Goal: Entertainment & Leisure: Consume media (video, audio)

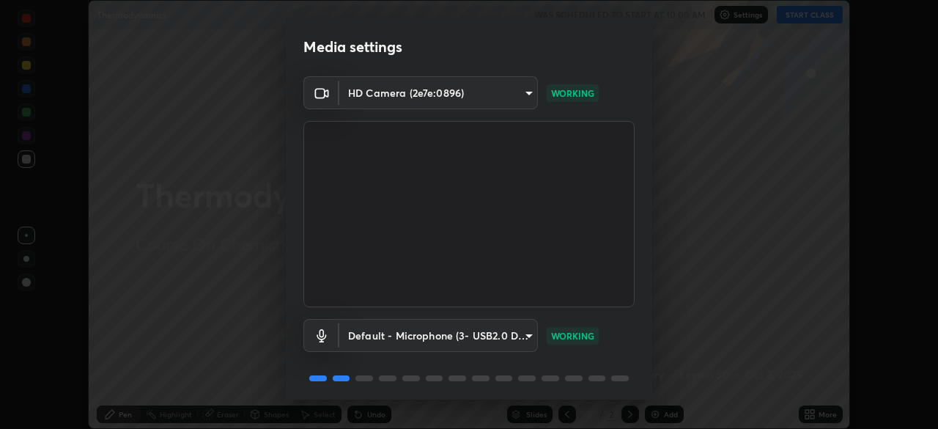
scroll to position [52, 0]
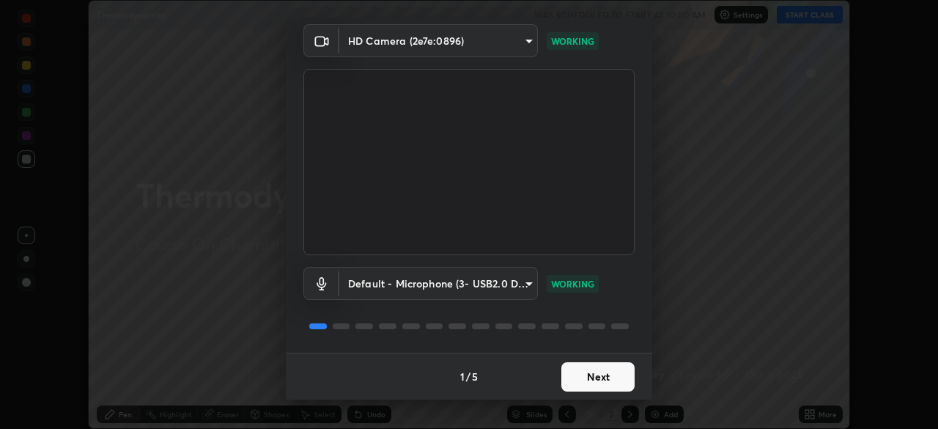
click at [598, 376] on button "Next" at bounding box center [597, 376] width 73 height 29
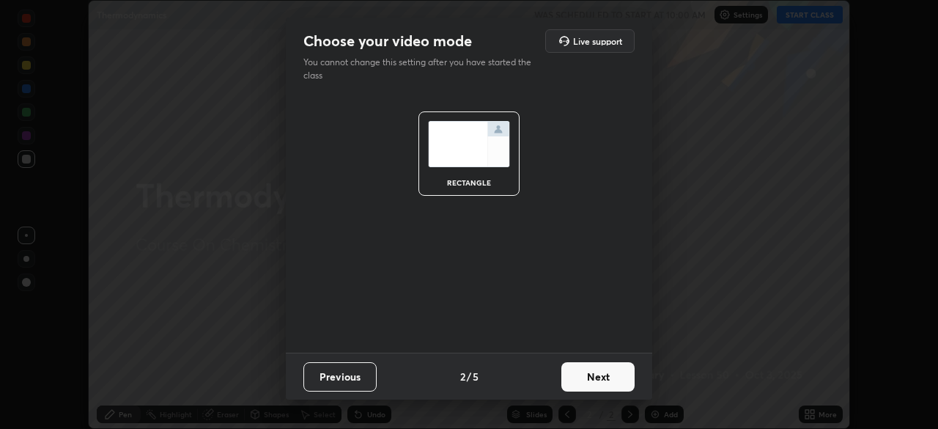
scroll to position [0, 0]
click at [601, 383] on button "Next" at bounding box center [597, 376] width 73 height 29
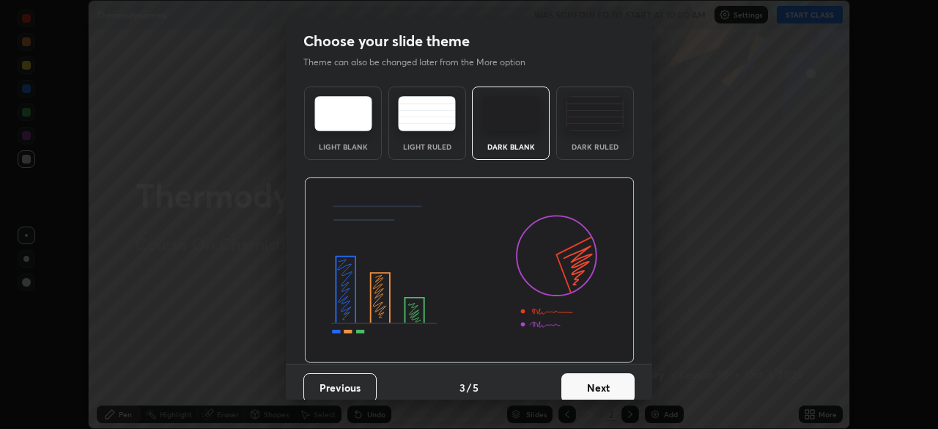
click at [600, 382] on button "Next" at bounding box center [597, 387] width 73 height 29
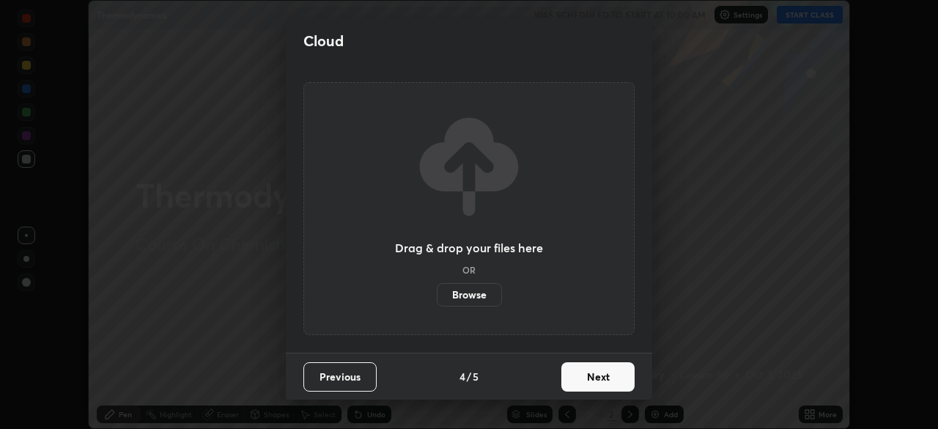
click at [603, 388] on button "Next" at bounding box center [597, 376] width 73 height 29
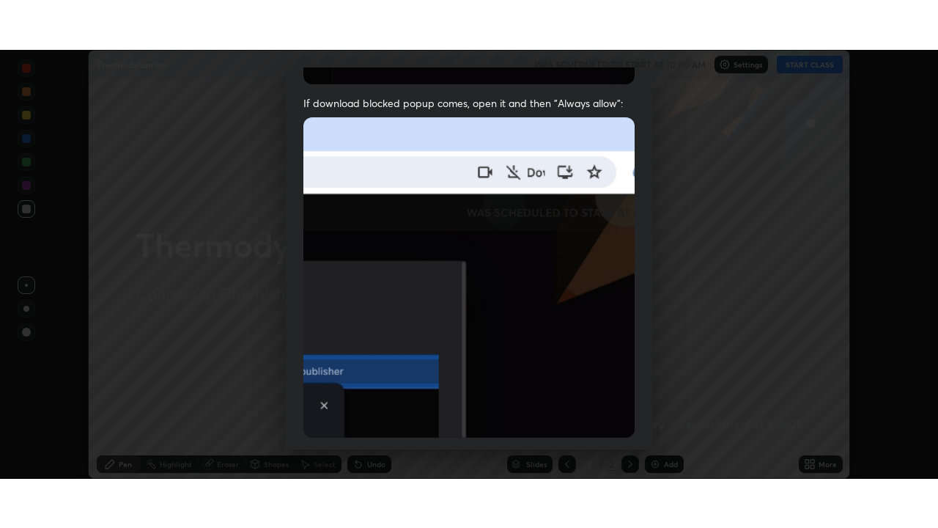
scroll to position [351, 0]
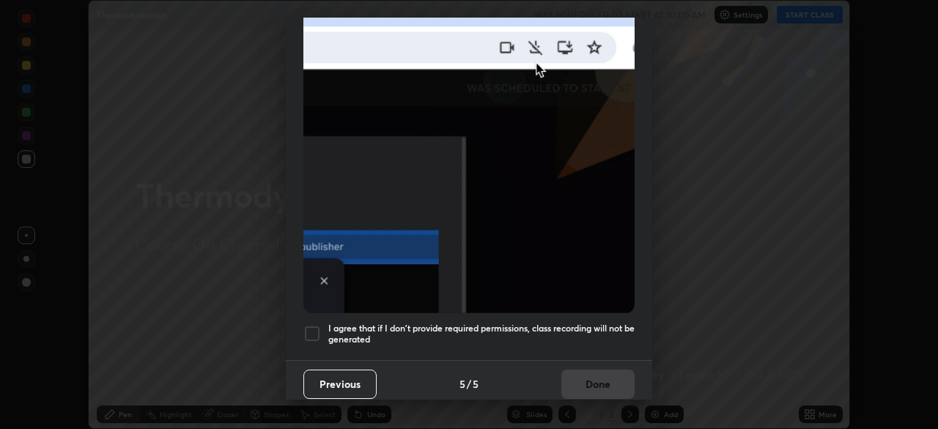
click at [314, 325] on div at bounding box center [312, 334] width 18 height 18
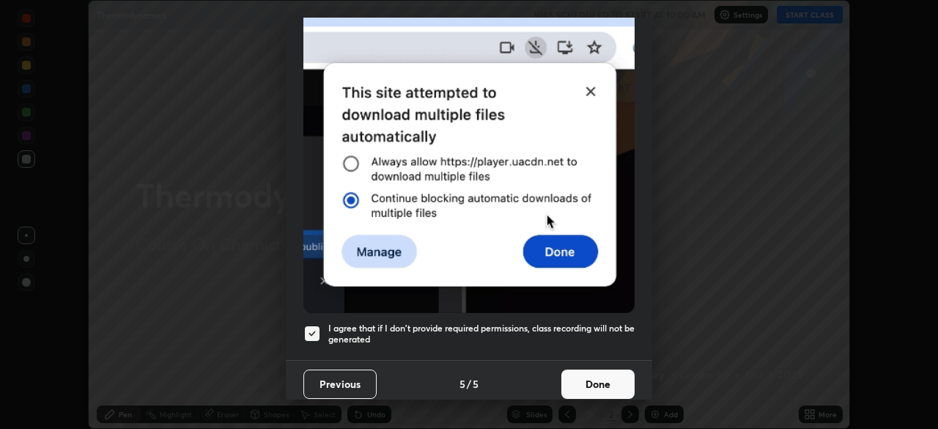
click at [589, 371] on button "Done" at bounding box center [597, 383] width 73 height 29
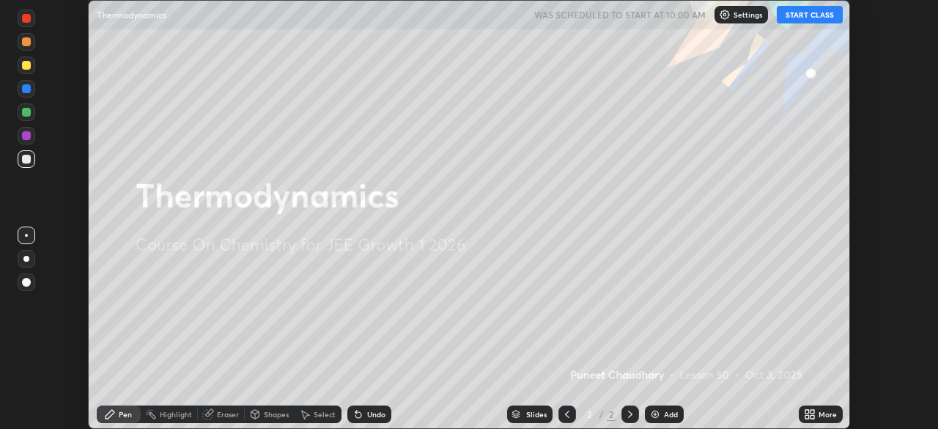
click at [813, 15] on button "START CLASS" at bounding box center [810, 15] width 66 height 18
click at [812, 416] on icon at bounding box center [813, 417] width 4 height 4
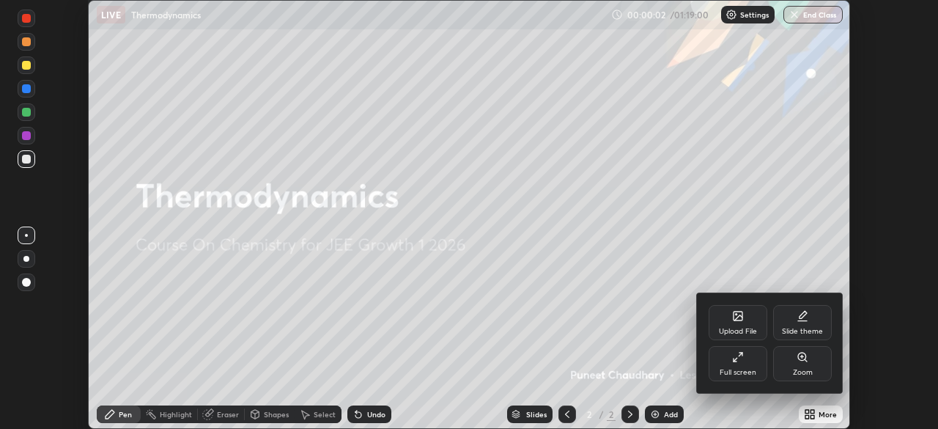
click at [743, 365] on div "Full screen" at bounding box center [738, 363] width 59 height 35
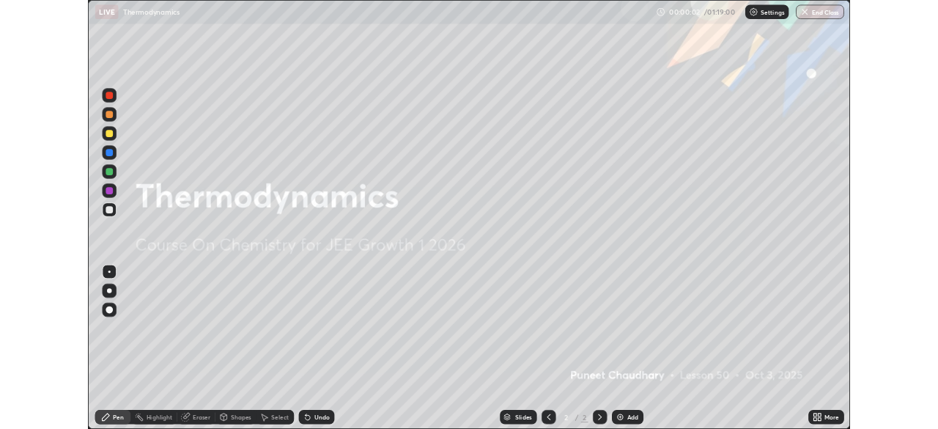
scroll to position [528, 938]
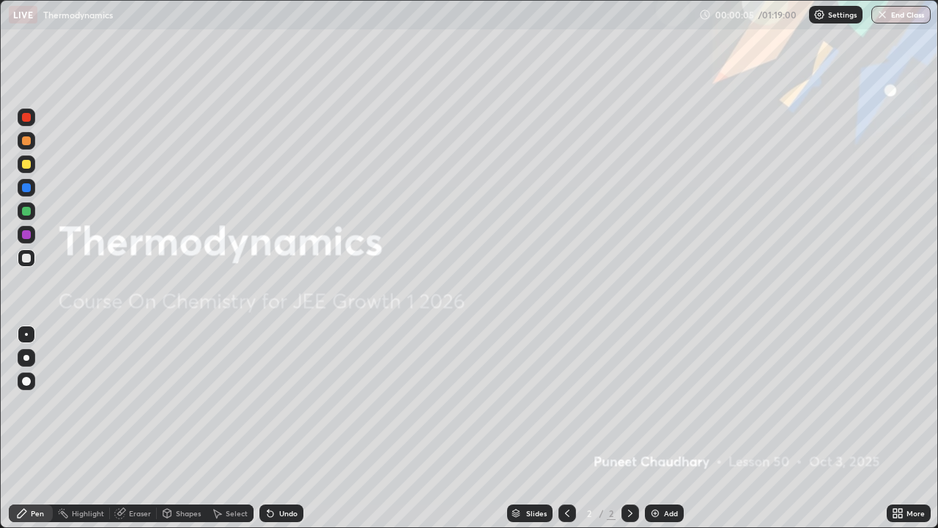
click at [27, 357] on div at bounding box center [26, 358] width 6 height 6
click at [667, 428] on div "Add" at bounding box center [671, 512] width 14 height 7
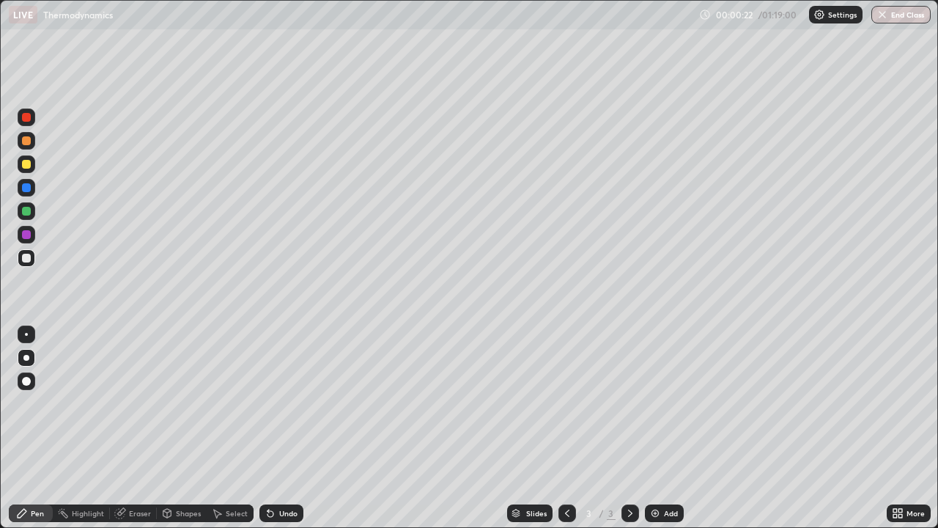
click at [283, 428] on div "Undo" at bounding box center [288, 512] width 18 height 7
click at [281, 428] on div "Undo" at bounding box center [288, 512] width 18 height 7
click at [283, 428] on div "Undo" at bounding box center [281, 513] width 44 height 18
click at [282, 428] on div "Undo" at bounding box center [288, 512] width 18 height 7
click at [291, 428] on div "Undo" at bounding box center [288, 512] width 18 height 7
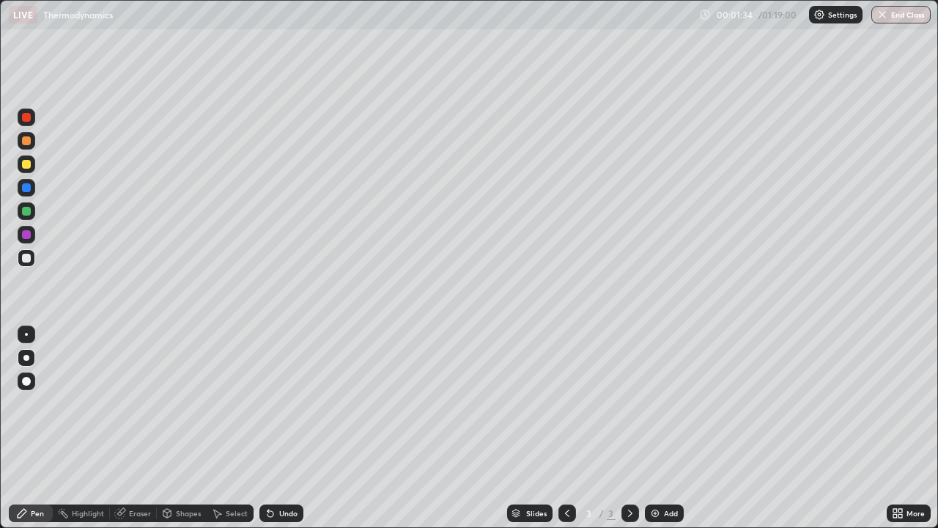
click at [286, 428] on div "Undo" at bounding box center [288, 512] width 18 height 7
click at [288, 428] on div "Undo" at bounding box center [288, 512] width 18 height 7
click at [287, 428] on div "Undo" at bounding box center [288, 512] width 18 height 7
click at [286, 428] on div "Undo" at bounding box center [288, 512] width 18 height 7
click at [285, 428] on div "Undo" at bounding box center [288, 512] width 18 height 7
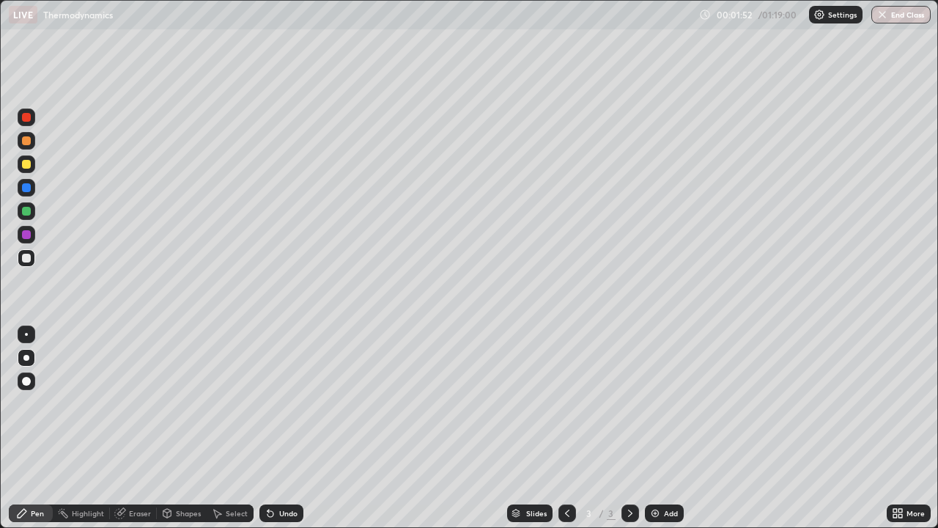
click at [285, 428] on div "Undo" at bounding box center [281, 513] width 44 height 18
click at [287, 428] on div "Undo" at bounding box center [281, 513] width 44 height 18
click at [288, 428] on div "Undo" at bounding box center [281, 513] width 44 height 18
click at [286, 428] on div "Undo" at bounding box center [281, 513] width 44 height 18
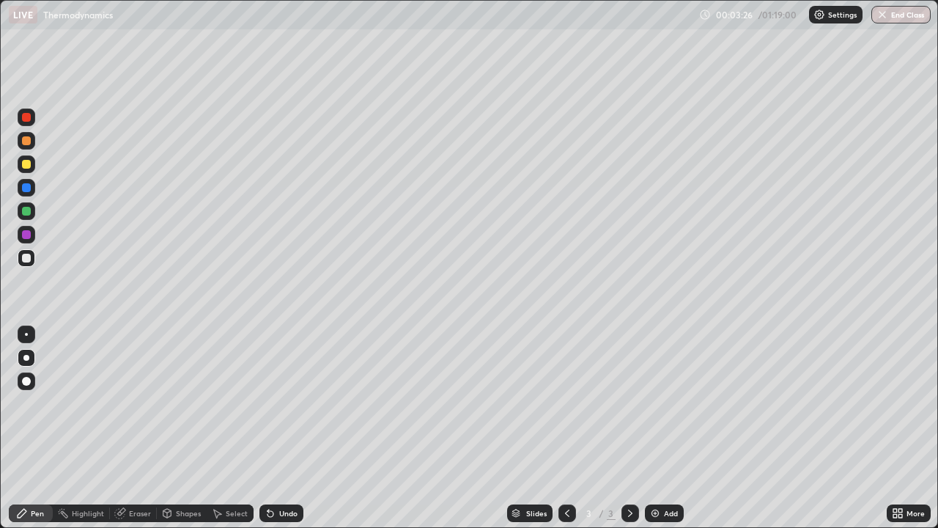
click at [287, 428] on div "Undo" at bounding box center [288, 512] width 18 height 7
click at [289, 428] on div "Undo" at bounding box center [288, 512] width 18 height 7
click at [673, 428] on div "Add" at bounding box center [671, 512] width 14 height 7
click at [566, 428] on icon at bounding box center [567, 512] width 4 height 7
click at [628, 428] on icon at bounding box center [630, 512] width 4 height 7
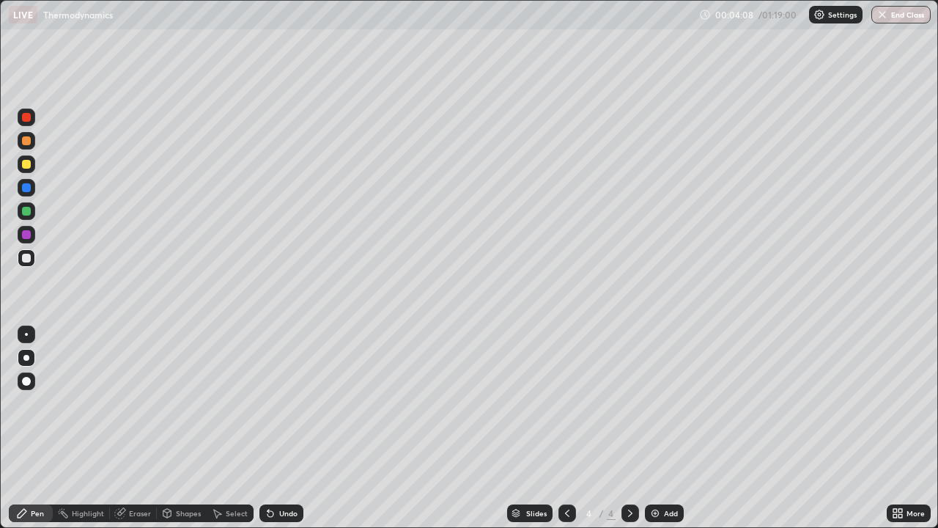
click at [567, 428] on icon at bounding box center [567, 513] width 12 height 12
click at [627, 428] on icon at bounding box center [630, 513] width 12 height 12
click at [285, 428] on div "Undo" at bounding box center [288, 512] width 18 height 7
click at [287, 428] on div "Undo" at bounding box center [288, 512] width 18 height 7
click at [23, 167] on div at bounding box center [26, 164] width 9 height 9
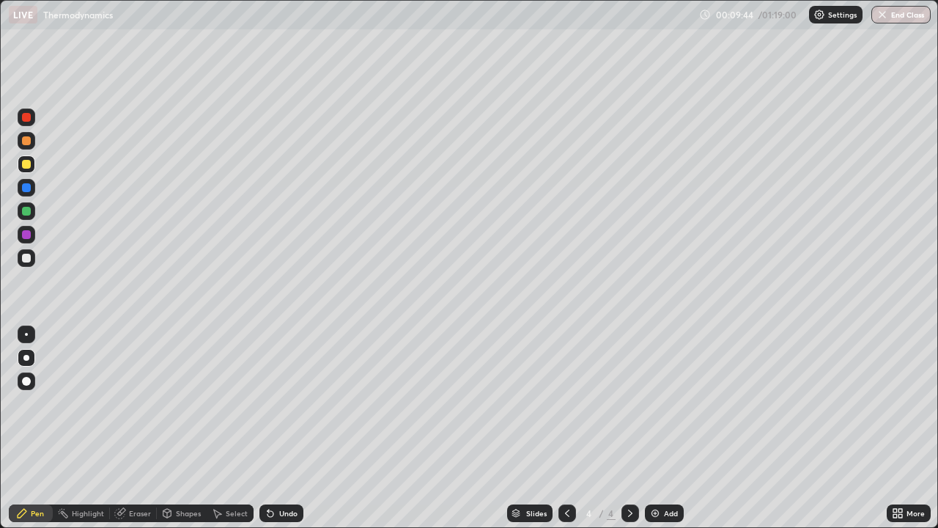
click at [566, 428] on icon at bounding box center [567, 513] width 12 height 12
click at [629, 428] on icon at bounding box center [630, 513] width 12 height 12
click at [664, 428] on div "Add" at bounding box center [671, 512] width 14 height 7
click at [290, 428] on div "Undo" at bounding box center [288, 512] width 18 height 7
click at [288, 428] on div "Undo" at bounding box center [288, 512] width 18 height 7
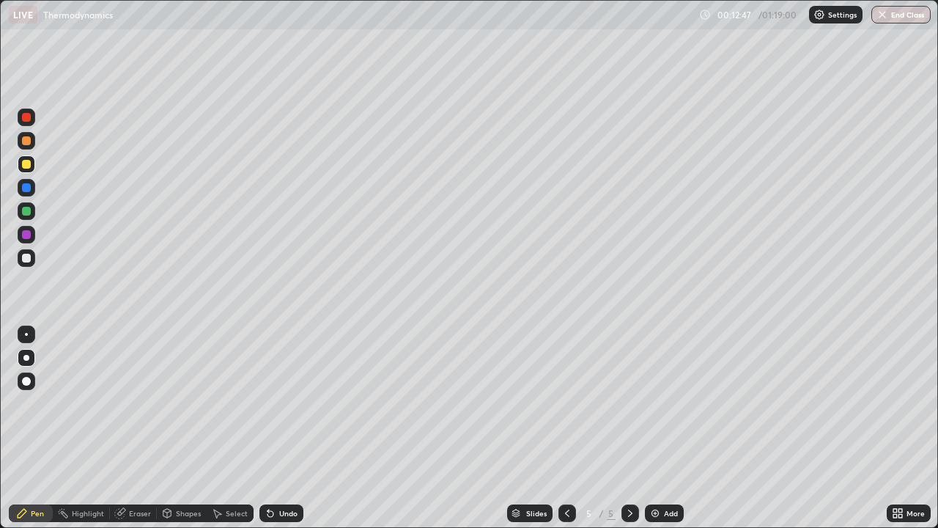
click at [286, 428] on div "Undo" at bounding box center [288, 512] width 18 height 7
click at [282, 428] on div "Undo" at bounding box center [288, 512] width 18 height 7
click at [283, 428] on div "Undo" at bounding box center [281, 513] width 44 height 18
click at [670, 428] on div "Add" at bounding box center [671, 512] width 14 height 7
click at [289, 428] on div "Undo" at bounding box center [288, 512] width 18 height 7
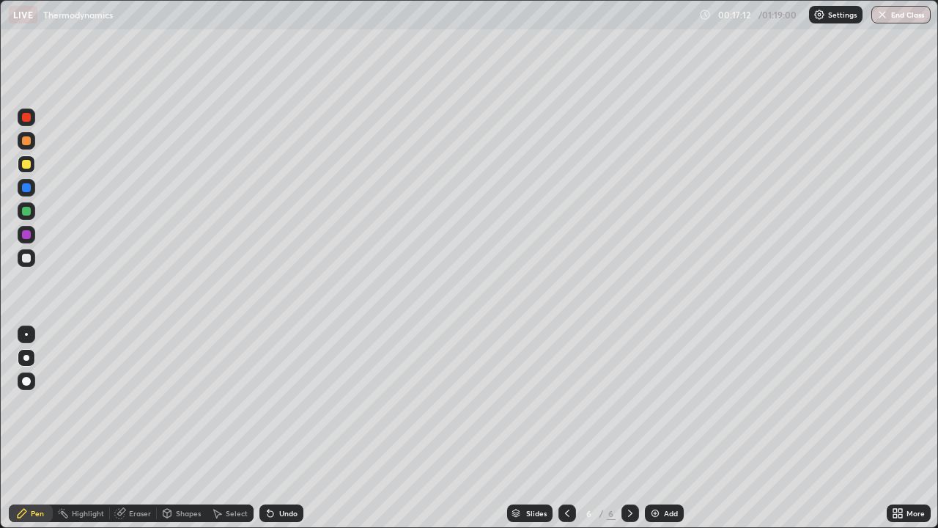
click at [284, 428] on div "Undo" at bounding box center [288, 512] width 18 height 7
click at [27, 258] on div at bounding box center [26, 258] width 9 height 9
click at [26, 164] on div at bounding box center [26, 164] width 9 height 9
click at [287, 428] on div "Undo" at bounding box center [288, 512] width 18 height 7
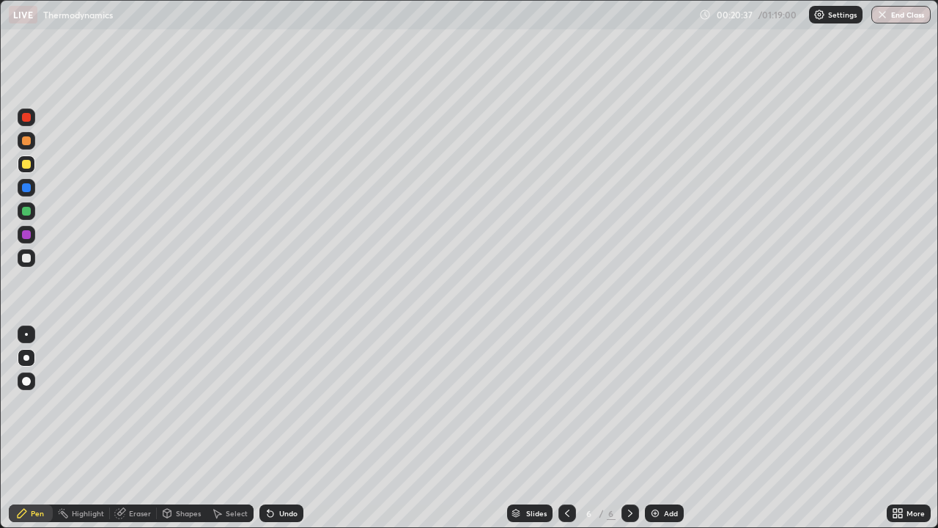
click at [282, 428] on div "Undo" at bounding box center [288, 512] width 18 height 7
click at [29, 259] on div at bounding box center [26, 258] width 9 height 9
click at [140, 428] on div "Eraser" at bounding box center [140, 512] width 22 height 7
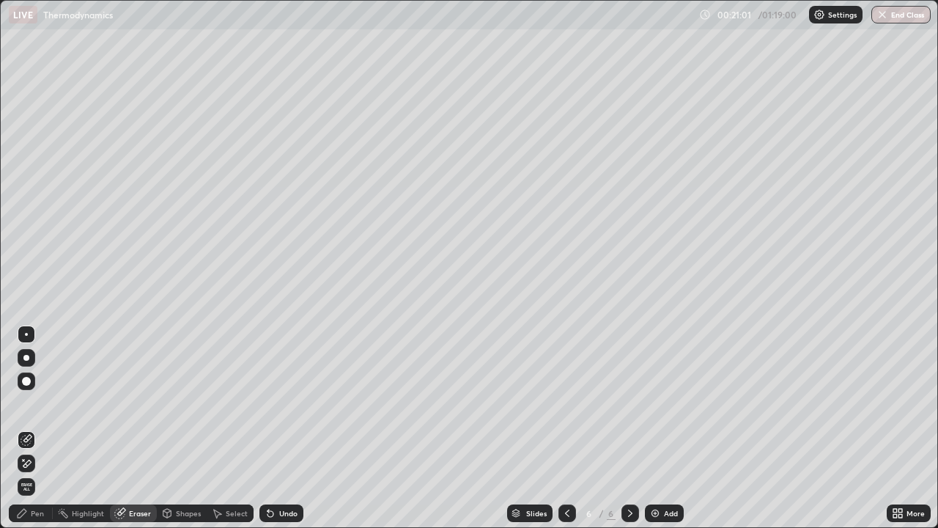
click at [33, 428] on div "Pen" at bounding box center [37, 512] width 13 height 7
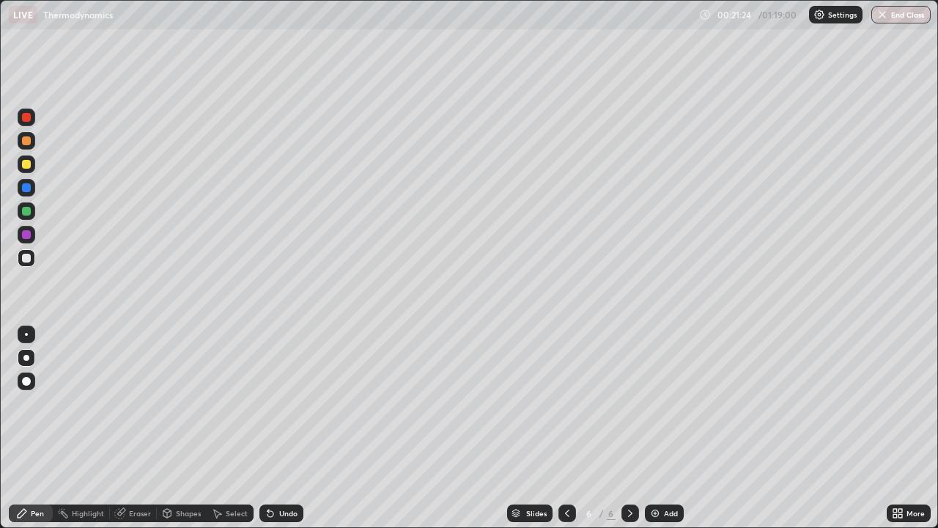
click at [146, 428] on div "Eraser" at bounding box center [140, 512] width 22 height 7
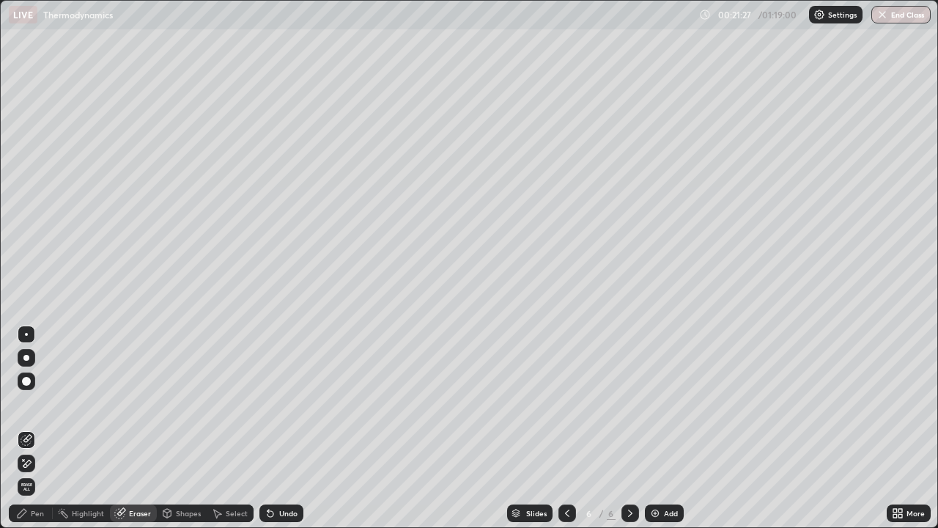
click at [35, 428] on div "Pen" at bounding box center [37, 512] width 13 height 7
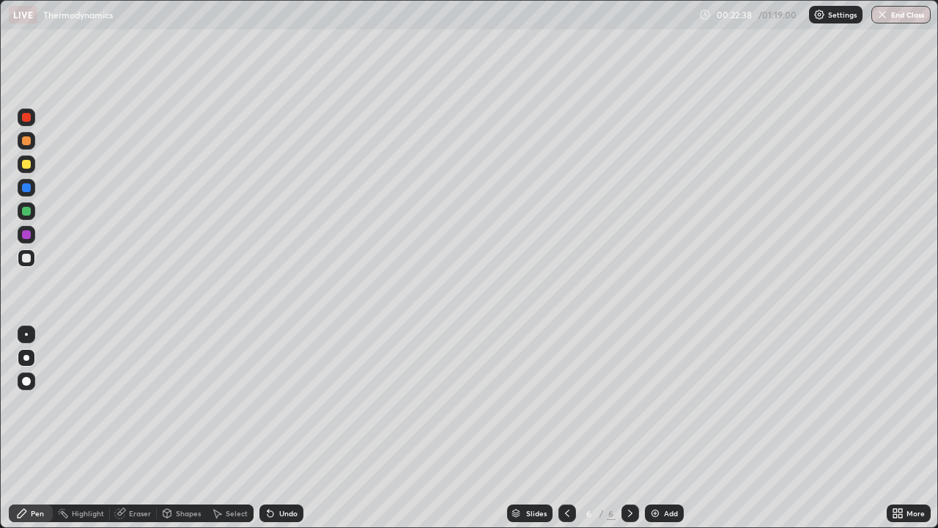
click at [27, 166] on div at bounding box center [26, 164] width 9 height 9
click at [26, 257] on div at bounding box center [26, 258] width 9 height 9
click at [26, 166] on div at bounding box center [26, 164] width 9 height 9
click at [26, 257] on div at bounding box center [26, 258] width 9 height 9
click at [140, 428] on div "Eraser" at bounding box center [140, 512] width 22 height 7
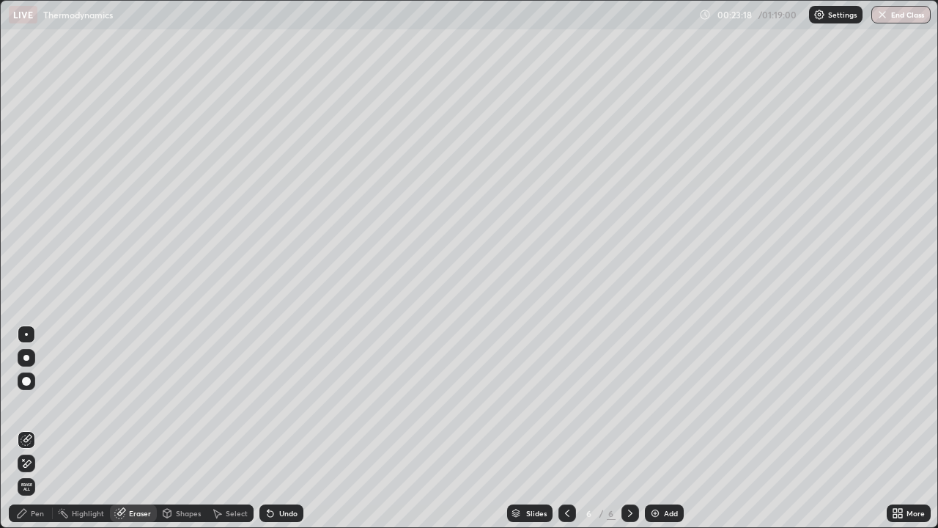
click at [48, 428] on div "Pen" at bounding box center [31, 513] width 44 height 18
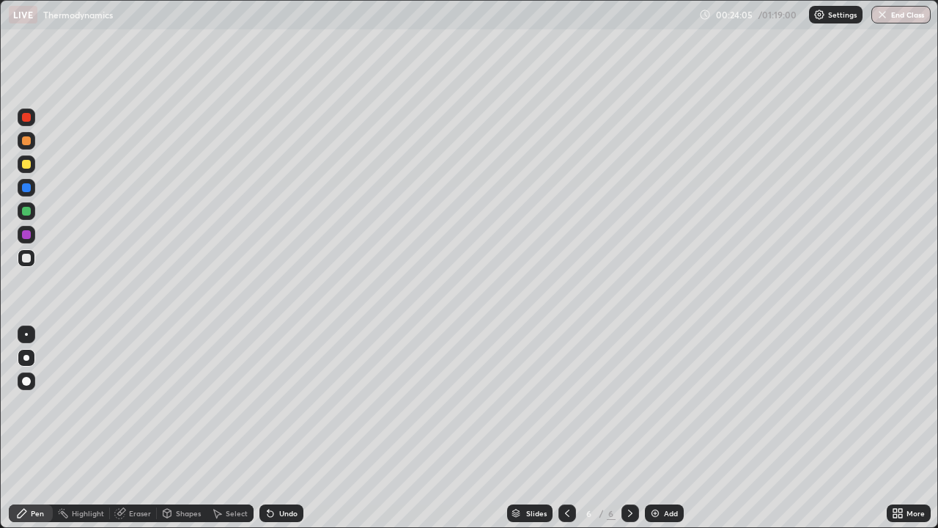
click at [141, 428] on div "Eraser" at bounding box center [140, 512] width 22 height 7
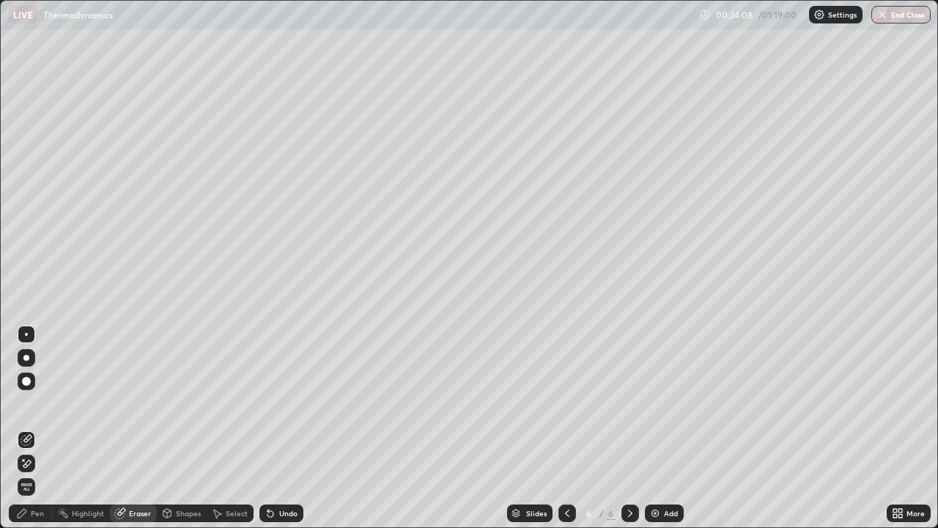
click at [34, 428] on div "Pen" at bounding box center [31, 513] width 44 height 18
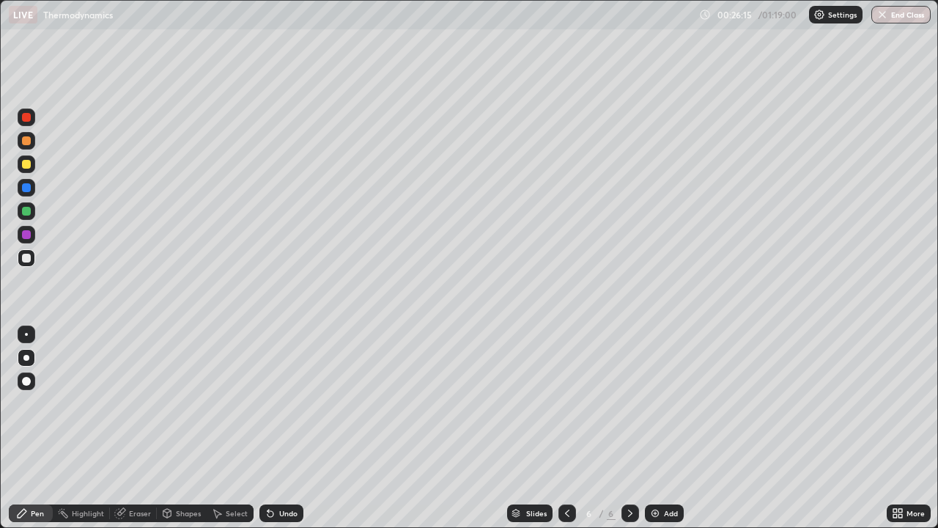
click at [29, 166] on div at bounding box center [26, 164] width 9 height 9
click at [670, 428] on div "Add" at bounding box center [671, 512] width 14 height 7
click at [28, 256] on div at bounding box center [26, 258] width 9 height 9
click at [292, 428] on div "Undo" at bounding box center [288, 512] width 18 height 7
click at [294, 428] on div "Undo" at bounding box center [281, 513] width 44 height 18
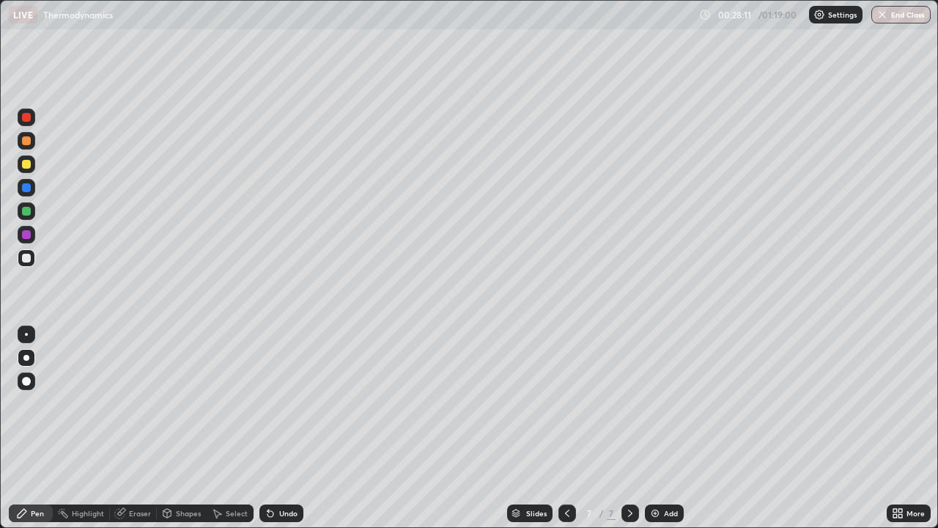
click at [295, 428] on div "Undo" at bounding box center [281, 513] width 44 height 18
click at [140, 428] on div "Eraser" at bounding box center [140, 512] width 22 height 7
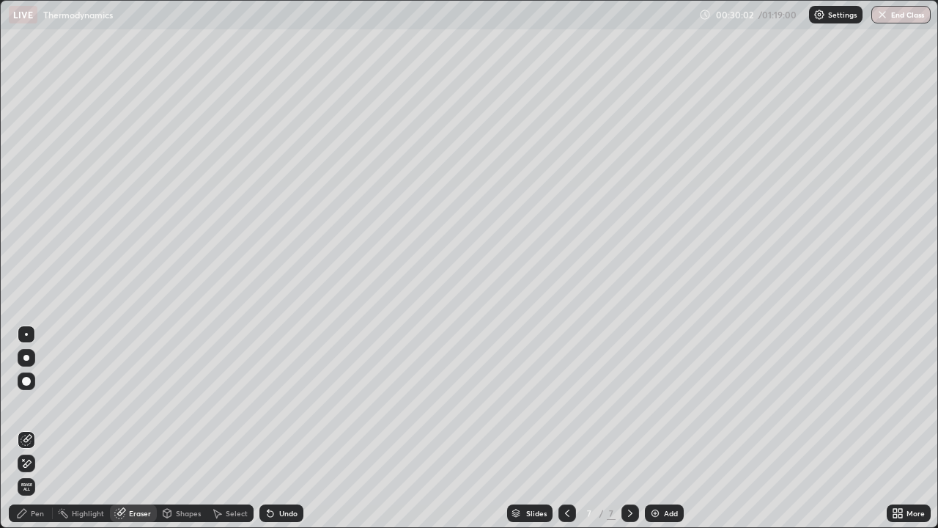
click at [40, 428] on div "Pen" at bounding box center [31, 513] width 44 height 18
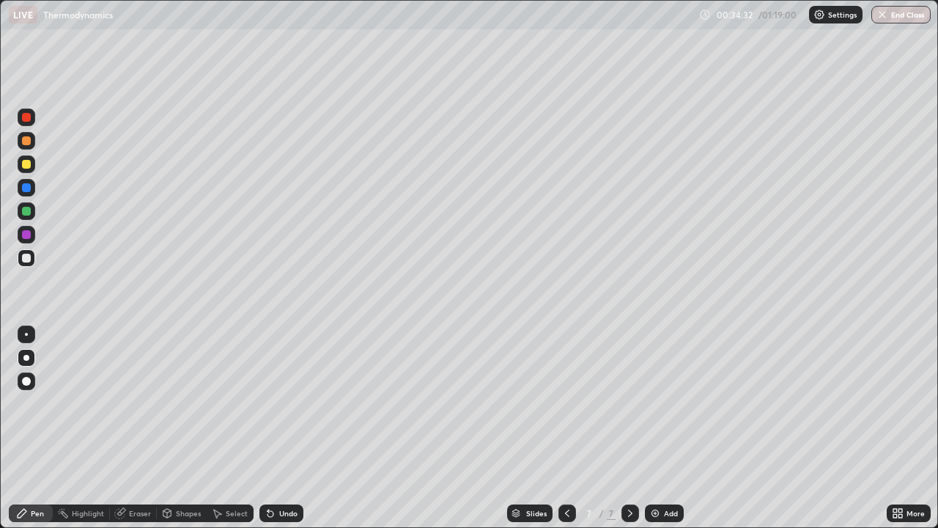
click at [666, 428] on div "Add" at bounding box center [671, 512] width 14 height 7
click at [25, 163] on div at bounding box center [26, 164] width 9 height 9
click at [27, 257] on div at bounding box center [26, 258] width 9 height 9
click at [25, 162] on div at bounding box center [26, 164] width 9 height 9
click at [30, 259] on div at bounding box center [26, 258] width 9 height 9
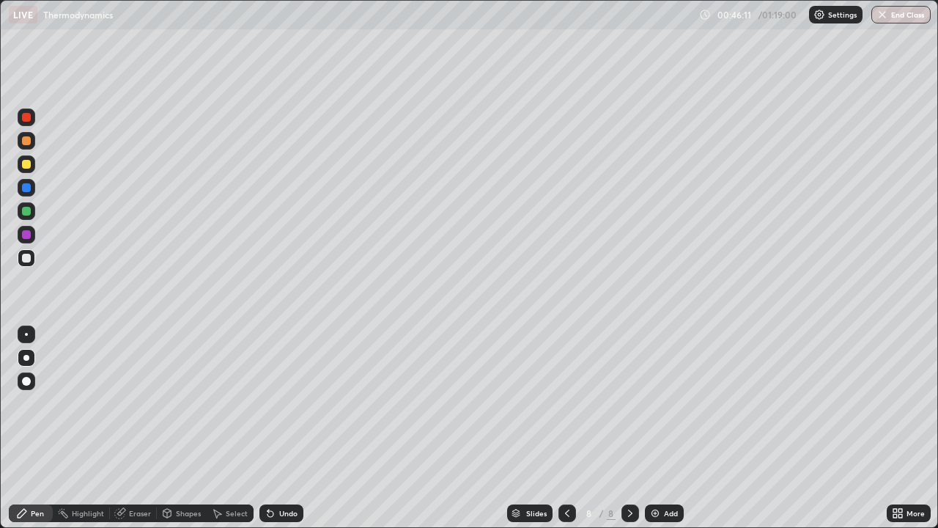
click at [673, 428] on div "Add" at bounding box center [671, 512] width 14 height 7
click at [29, 165] on div at bounding box center [26, 164] width 9 height 9
click at [29, 260] on div at bounding box center [26, 258] width 9 height 9
click at [28, 209] on div at bounding box center [26, 211] width 9 height 9
click at [666, 428] on div "Add" at bounding box center [671, 512] width 14 height 7
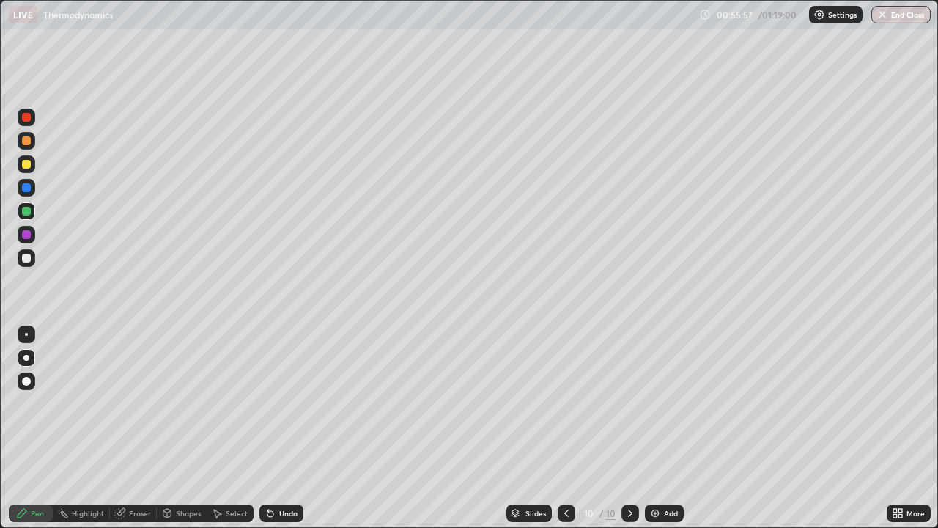
click at [27, 257] on div at bounding box center [26, 258] width 9 height 9
click at [27, 166] on div at bounding box center [26, 164] width 9 height 9
click at [141, 428] on div "Eraser" at bounding box center [140, 512] width 22 height 7
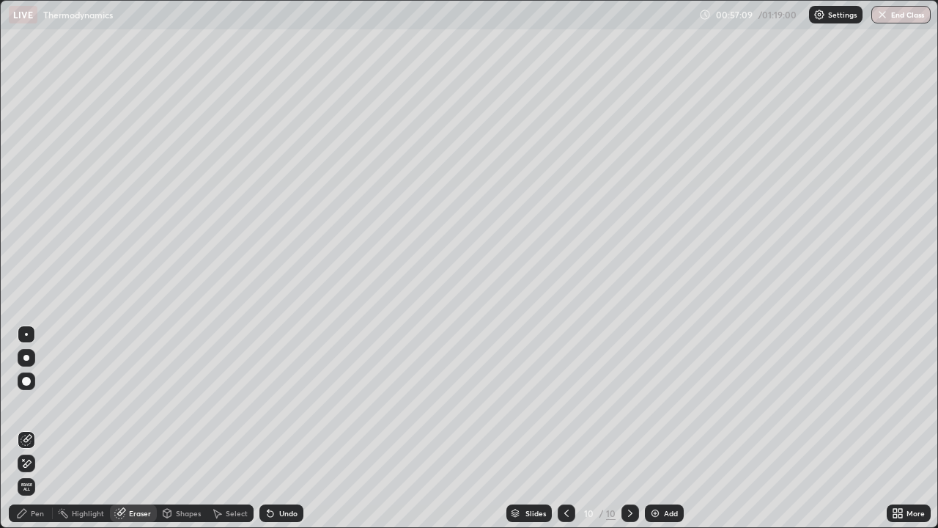
click at [34, 428] on div "Pen" at bounding box center [37, 512] width 13 height 7
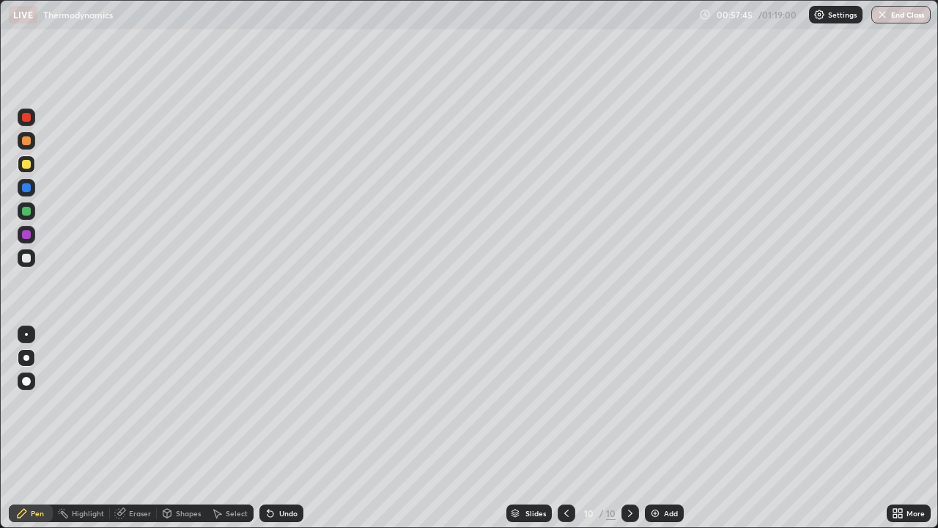
click at [25, 213] on div at bounding box center [26, 211] width 9 height 9
click at [292, 428] on div "Undo" at bounding box center [288, 512] width 18 height 7
click at [137, 428] on div "Eraser" at bounding box center [140, 512] width 22 height 7
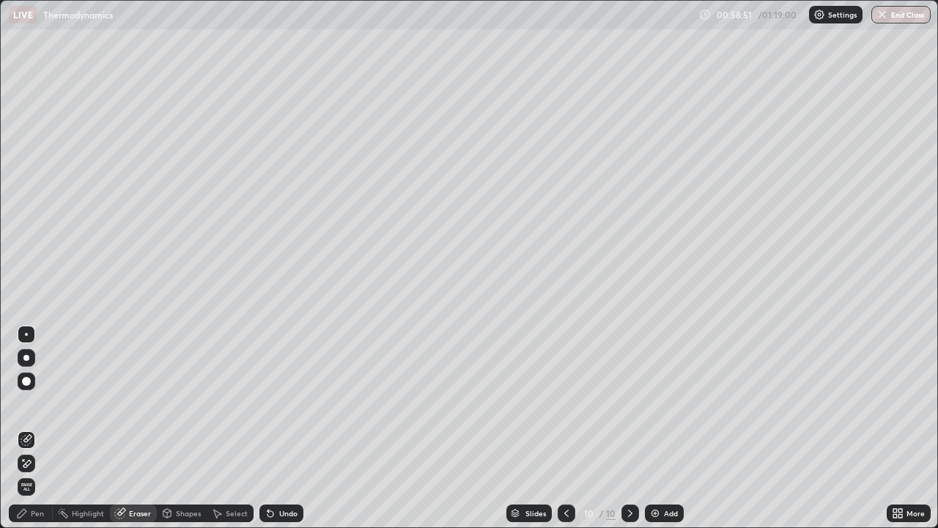
click at [37, 428] on div "Pen" at bounding box center [37, 512] width 13 height 7
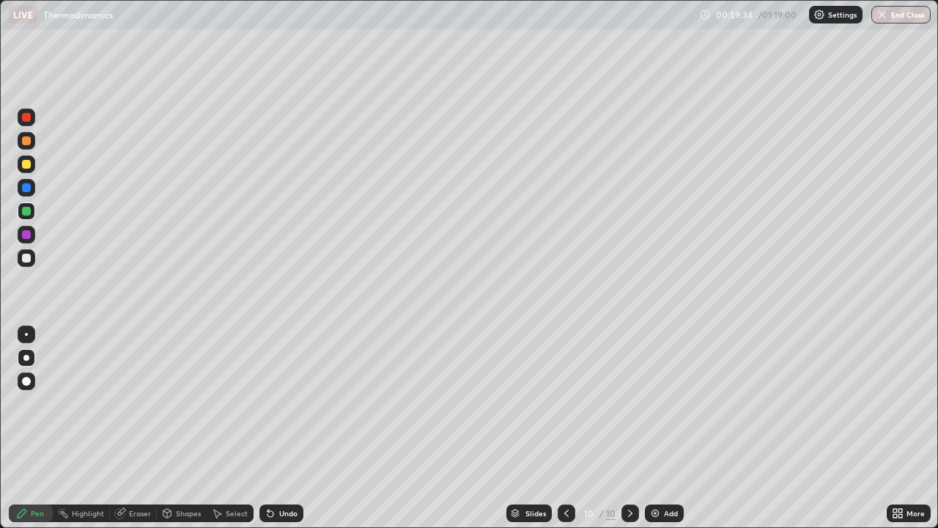
click at [29, 260] on div at bounding box center [26, 258] width 9 height 9
click at [146, 428] on div "Eraser" at bounding box center [140, 512] width 22 height 7
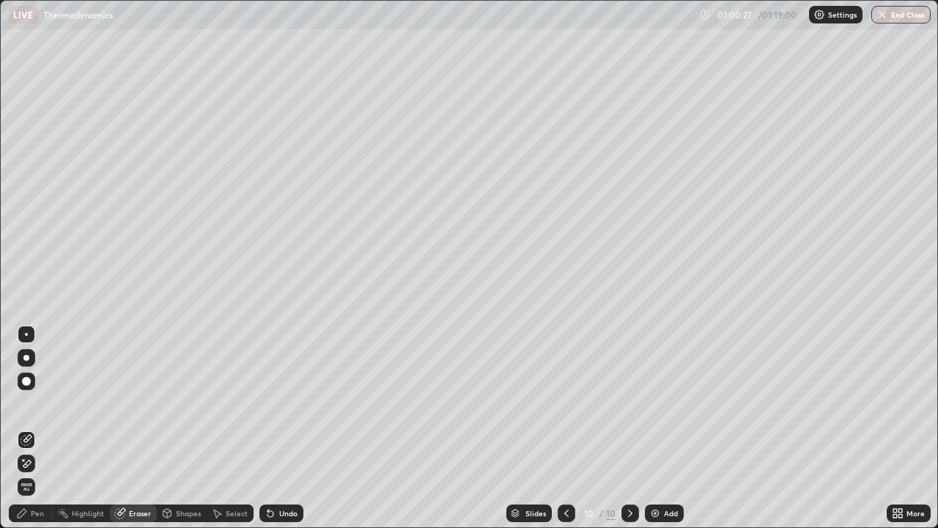
click at [43, 428] on div "Pen" at bounding box center [37, 512] width 13 height 7
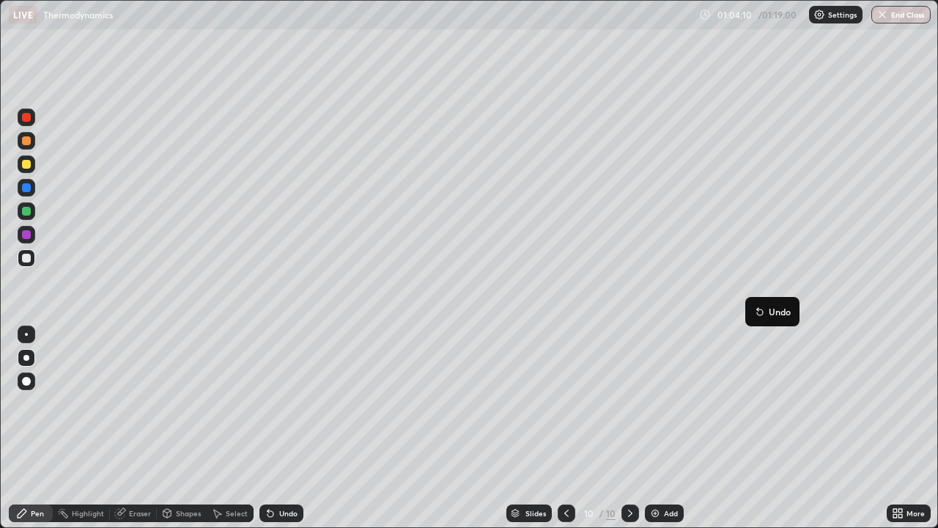
click at [668, 428] on div "Add" at bounding box center [671, 512] width 14 height 7
click at [28, 166] on div at bounding box center [26, 164] width 9 height 9
click at [135, 428] on div "Eraser" at bounding box center [140, 512] width 22 height 7
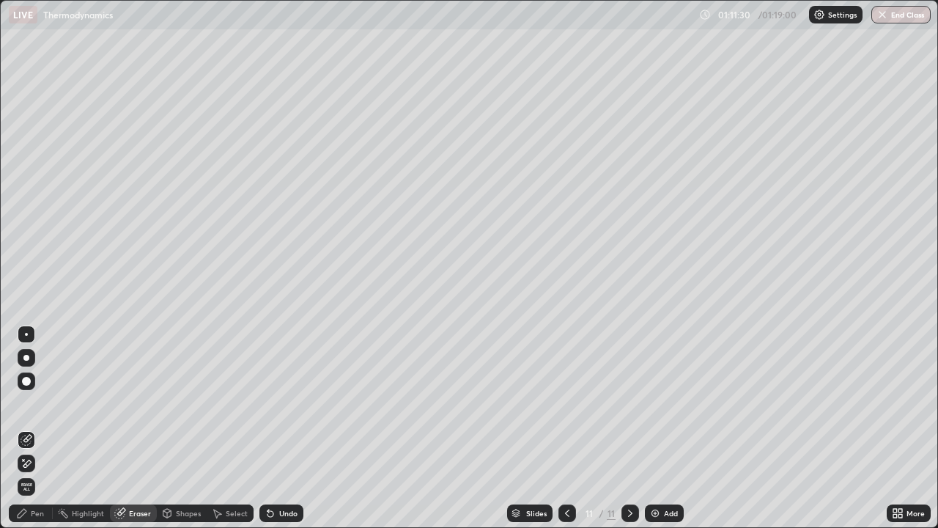
click at [37, 428] on div "Pen" at bounding box center [37, 512] width 13 height 7
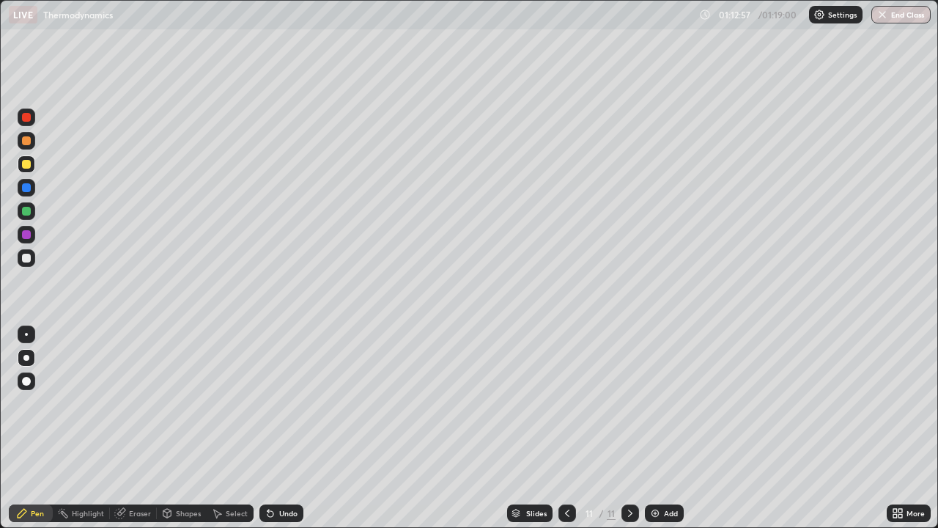
click at [664, 428] on div "Add" at bounding box center [671, 512] width 14 height 7
click at [28, 259] on div at bounding box center [26, 258] width 9 height 9
click at [24, 160] on div at bounding box center [26, 164] width 9 height 9
click at [143, 428] on div "Eraser" at bounding box center [140, 512] width 22 height 7
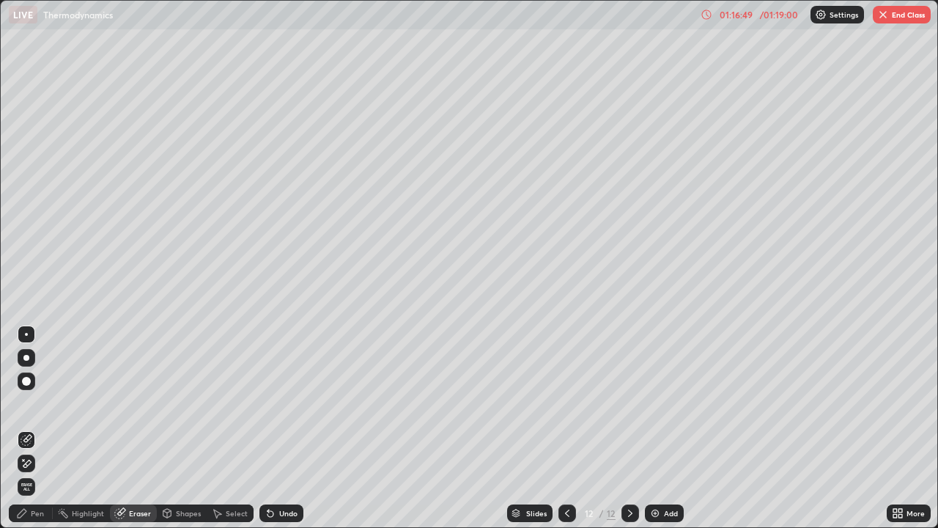
click at [42, 428] on div "Pen" at bounding box center [37, 512] width 13 height 7
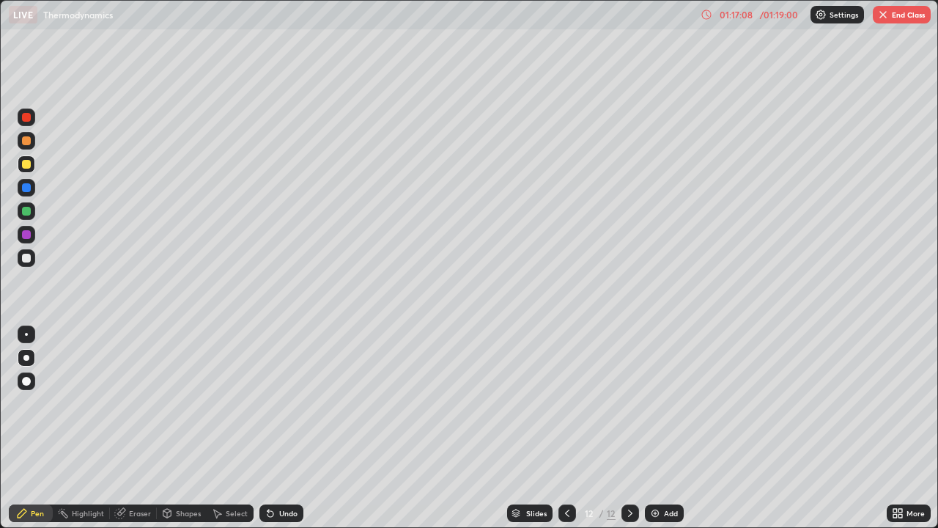
click at [136, 428] on div "Eraser" at bounding box center [140, 512] width 22 height 7
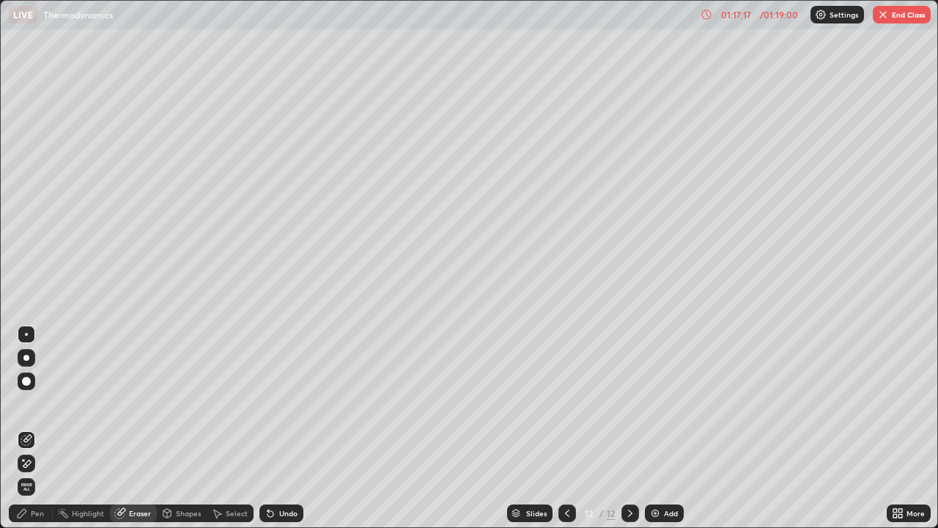
click at [41, 428] on div "Pen" at bounding box center [37, 512] width 13 height 7
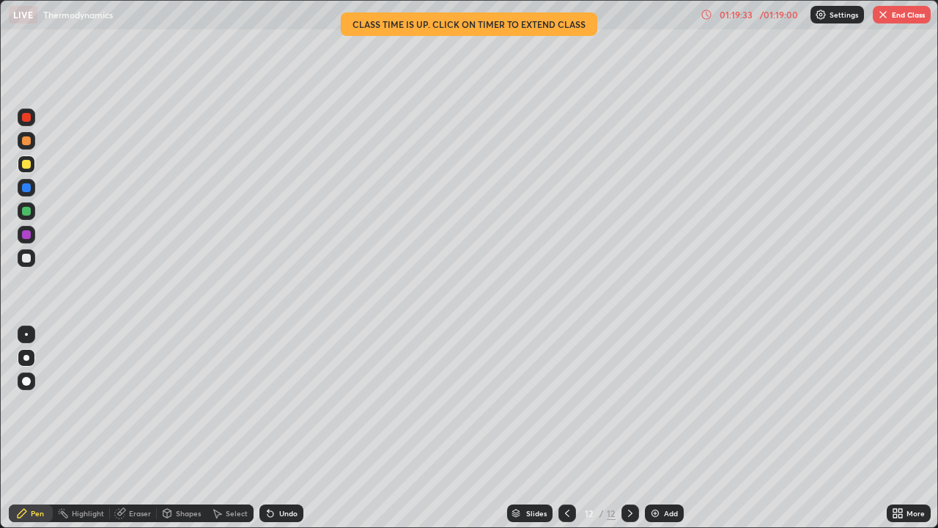
click at [905, 18] on button "End Class" at bounding box center [902, 15] width 58 height 18
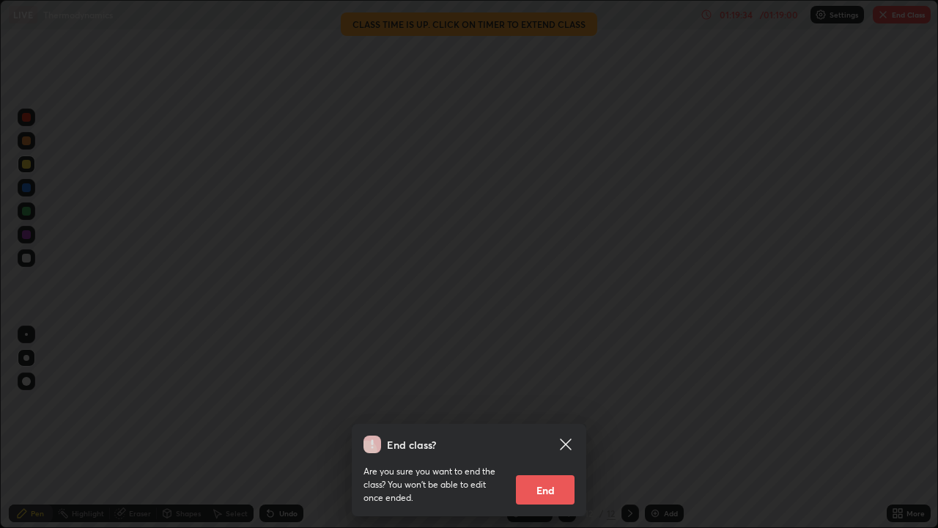
click at [550, 428] on button "End" at bounding box center [545, 489] width 59 height 29
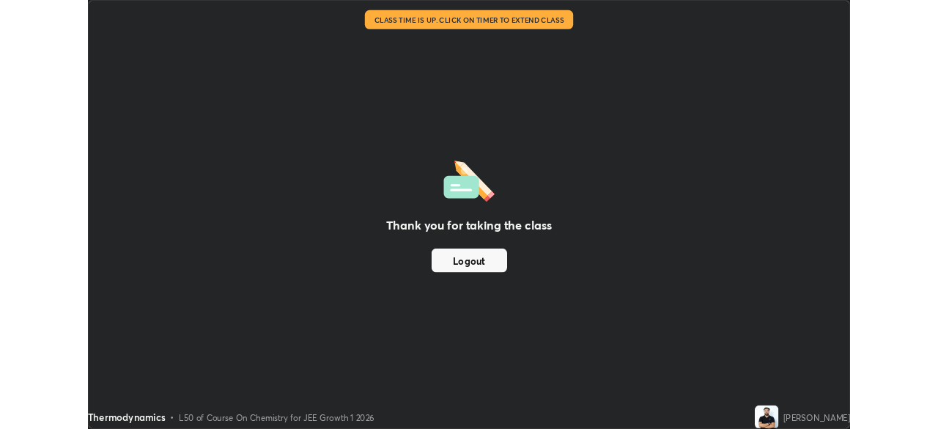
scroll to position [72868, 72359]
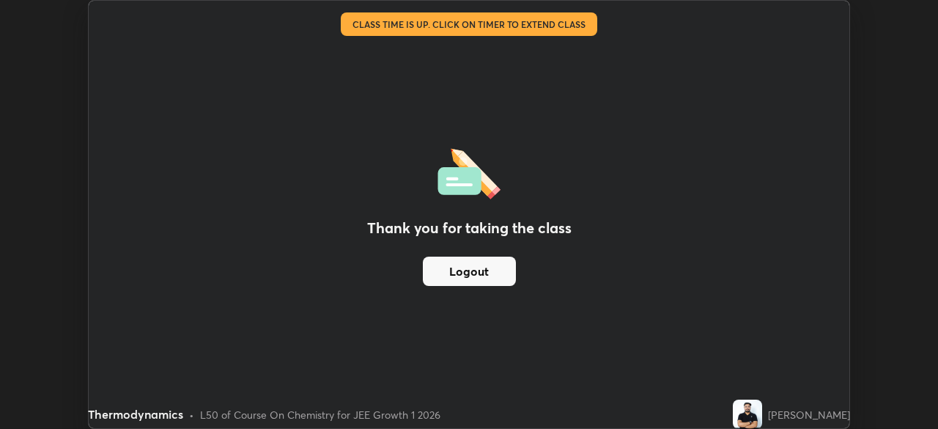
click at [886, 24] on div "Thank you for taking the class Logout Setting up your live class Class time is …" at bounding box center [469, 214] width 938 height 429
click at [871, 41] on div "Thank you for taking the class Logout Setting up your live class Class time is …" at bounding box center [469, 214] width 938 height 429
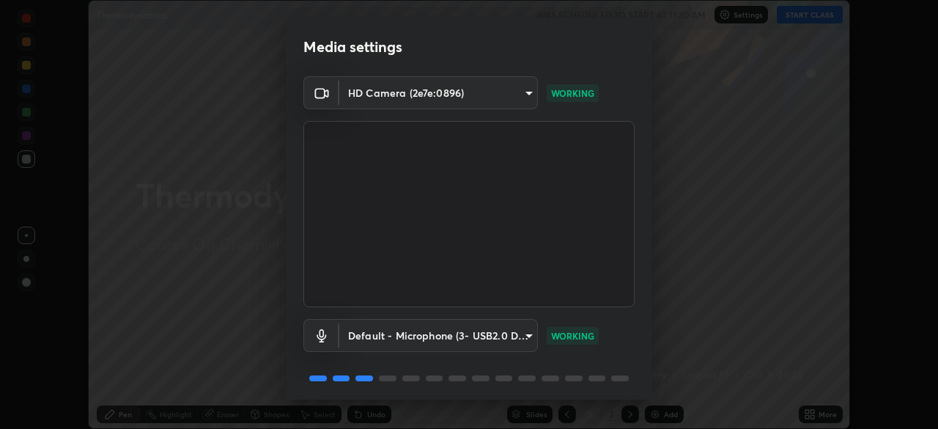
scroll to position [52, 0]
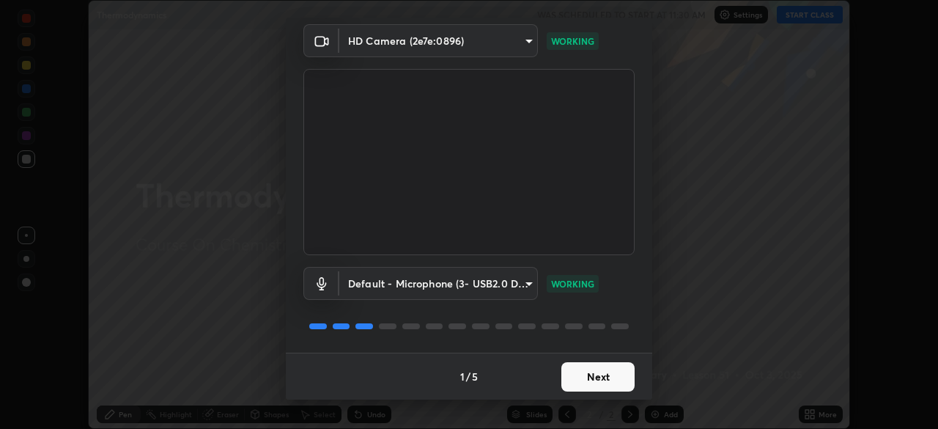
click at [597, 375] on button "Next" at bounding box center [597, 376] width 73 height 29
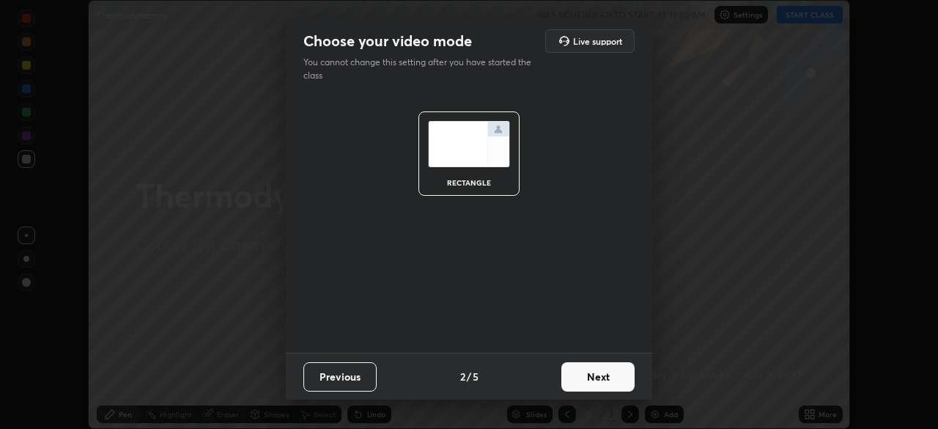
scroll to position [0, 0]
click at [591, 377] on button "Next" at bounding box center [597, 376] width 73 height 29
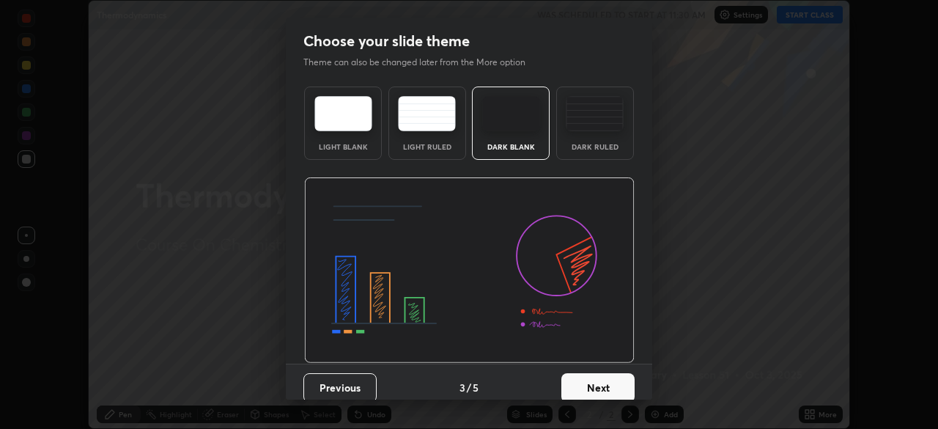
click at [595, 379] on button "Next" at bounding box center [597, 387] width 73 height 29
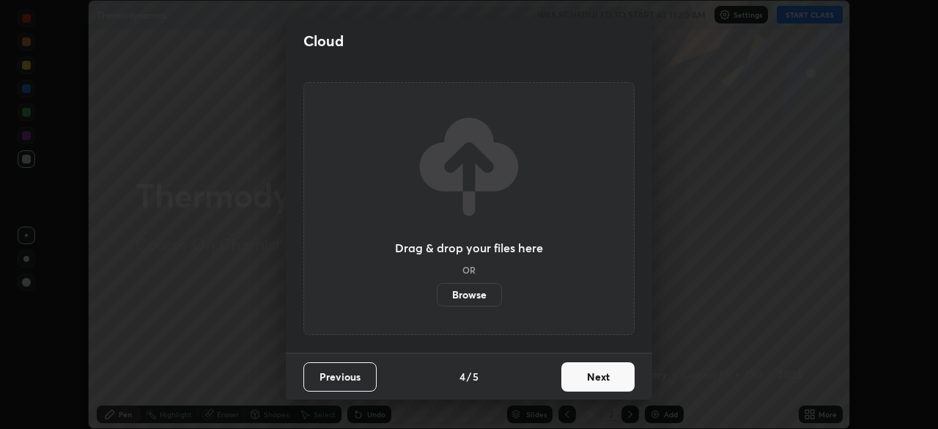
click at [600, 378] on button "Next" at bounding box center [597, 376] width 73 height 29
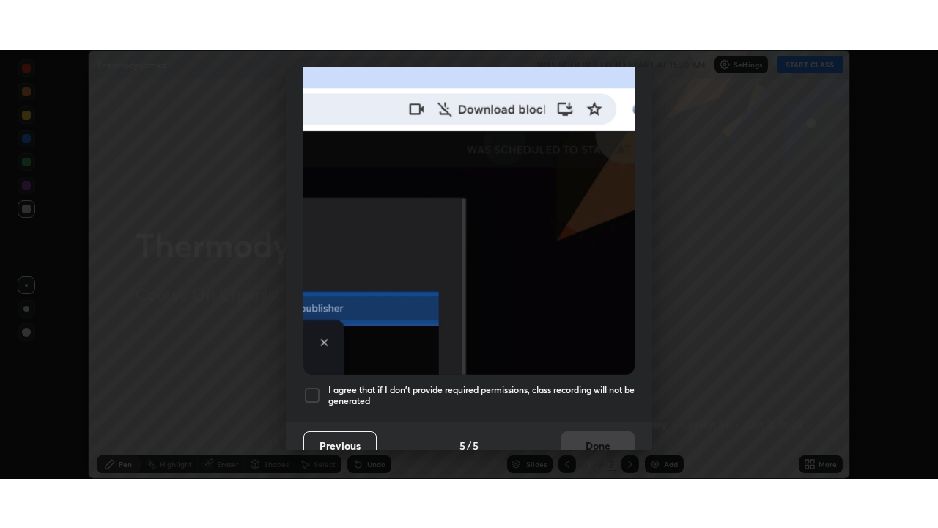
scroll to position [351, 0]
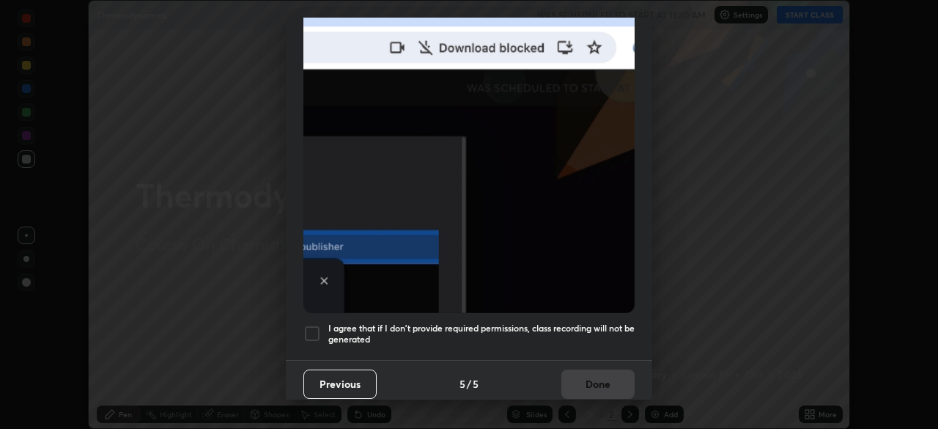
click at [312, 327] on div at bounding box center [312, 334] width 18 height 18
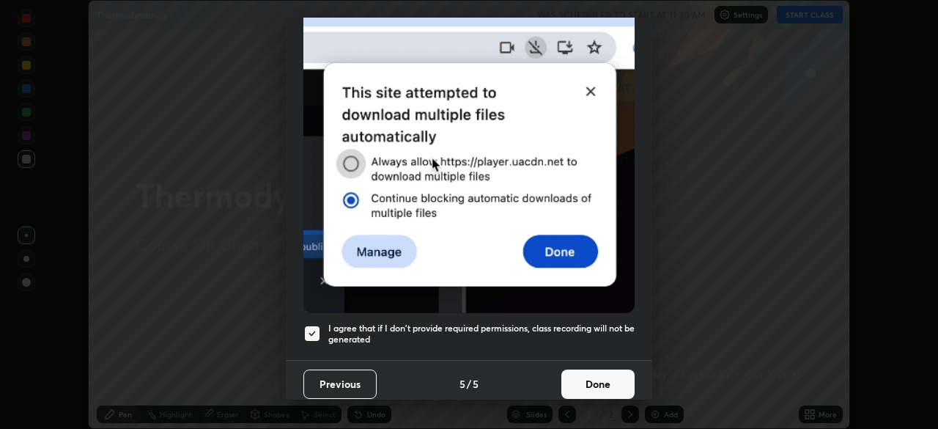
click at [586, 377] on button "Done" at bounding box center [597, 383] width 73 height 29
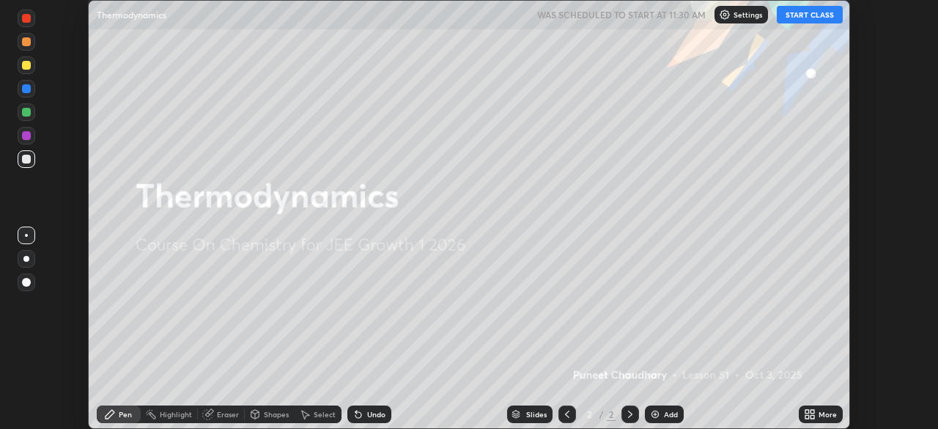
click at [814, 13] on button "START CLASS" at bounding box center [810, 15] width 66 height 18
click at [817, 415] on div "More" at bounding box center [821, 414] width 44 height 18
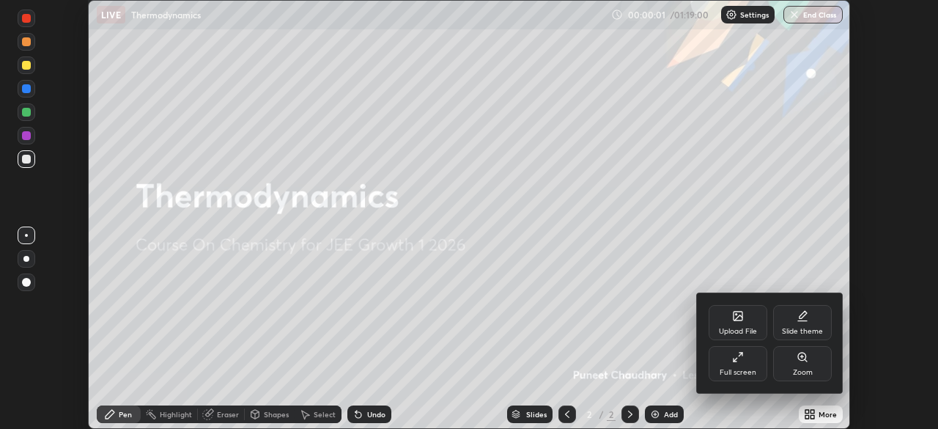
click at [745, 364] on div "Full screen" at bounding box center [738, 363] width 59 height 35
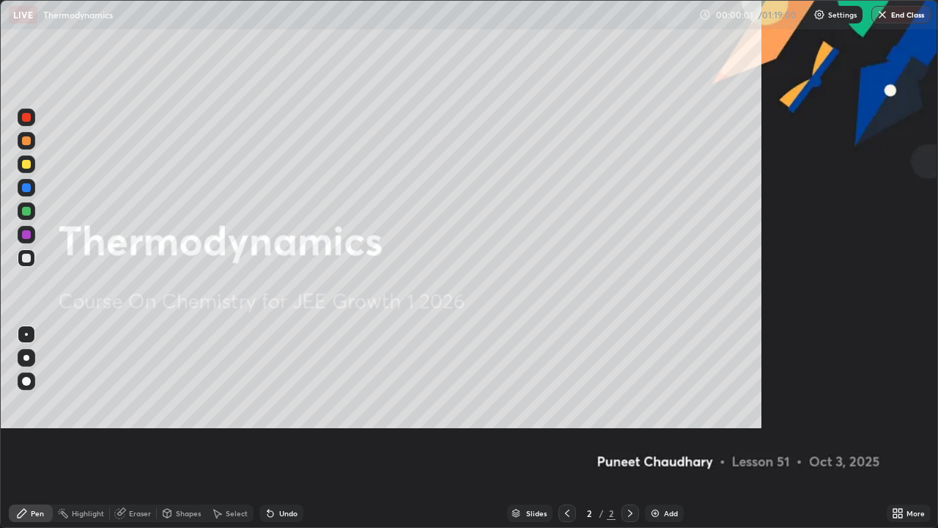
scroll to position [528, 938]
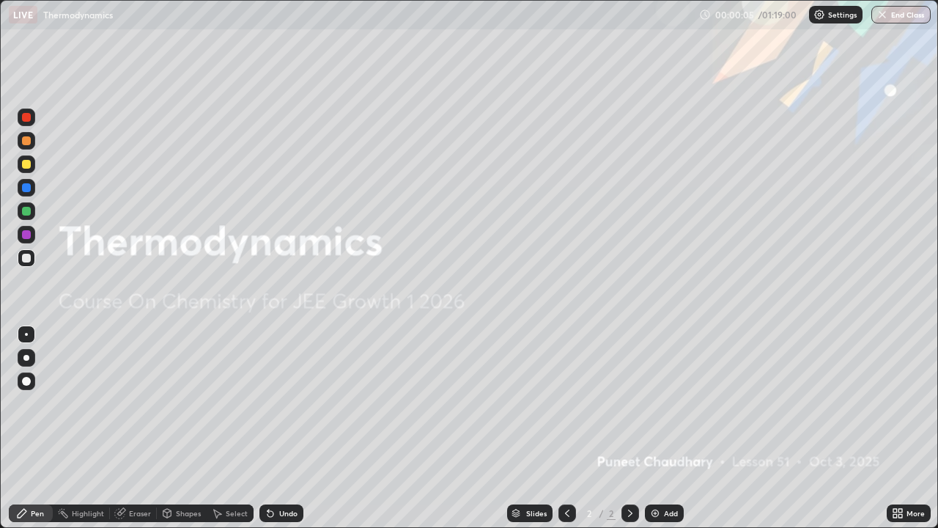
click at [26, 358] on div at bounding box center [26, 358] width 6 height 6
click at [664, 428] on div "Add" at bounding box center [671, 512] width 14 height 7
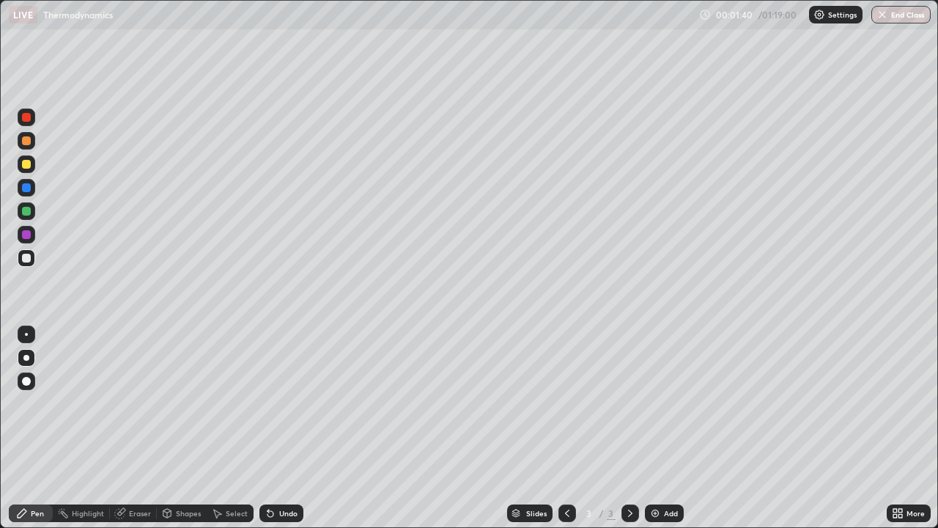
click at [134, 428] on div "Eraser" at bounding box center [140, 512] width 22 height 7
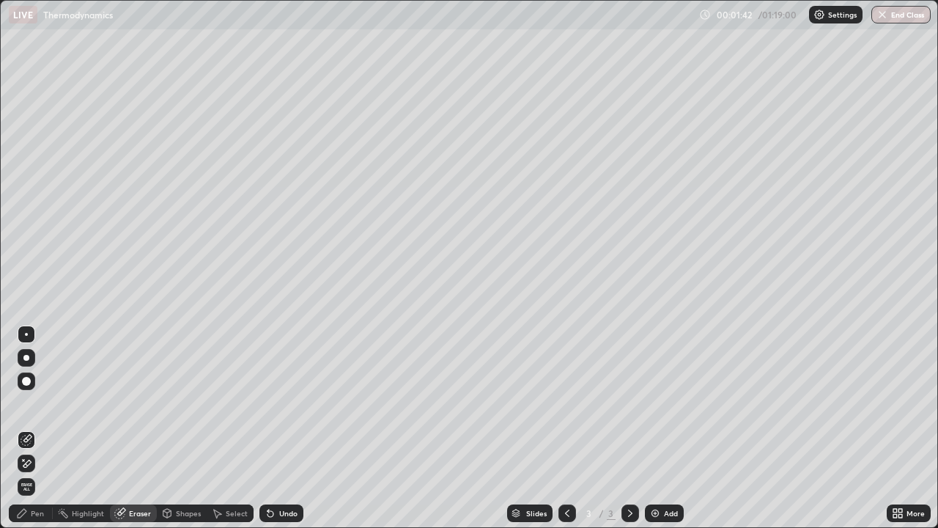
click at [34, 428] on div "Pen" at bounding box center [31, 513] width 44 height 18
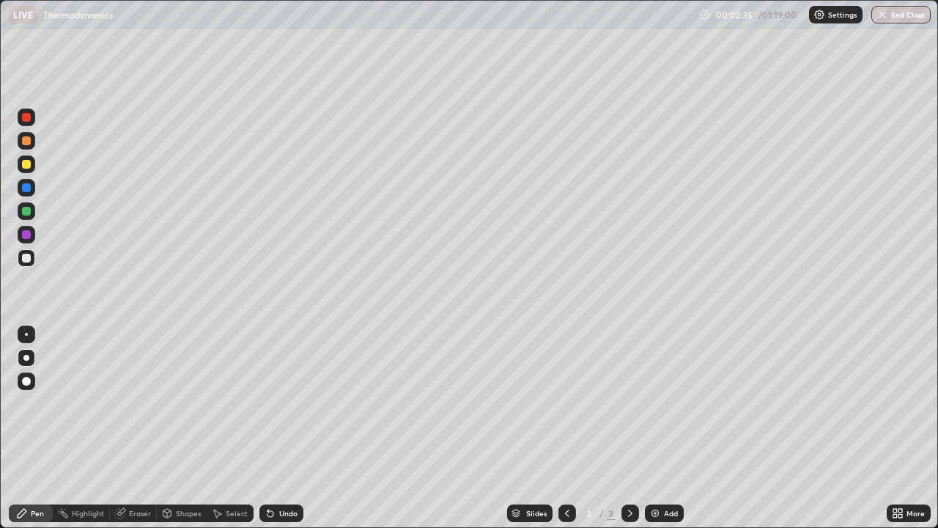
click at [32, 139] on div at bounding box center [27, 141] width 18 height 18
click at [28, 257] on div at bounding box center [26, 258] width 9 height 9
click at [671, 428] on div "Add" at bounding box center [671, 512] width 14 height 7
click at [28, 169] on div at bounding box center [27, 164] width 18 height 18
click at [565, 428] on icon at bounding box center [567, 512] width 4 height 7
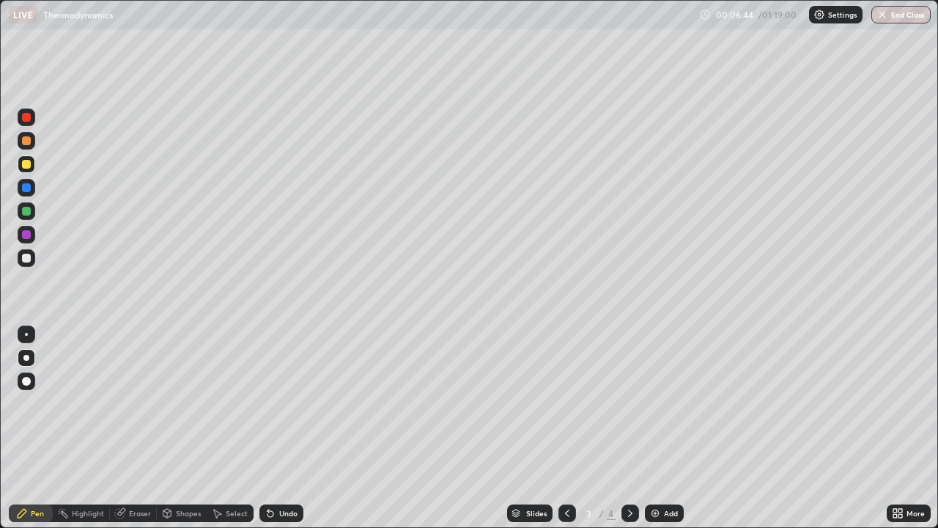
click at [628, 428] on div at bounding box center [631, 513] width 18 height 18
click at [288, 428] on div "Undo" at bounding box center [288, 512] width 18 height 7
click at [289, 428] on div "Undo" at bounding box center [281, 513] width 44 height 18
click at [287, 428] on div "Undo" at bounding box center [288, 512] width 18 height 7
click at [26, 232] on div at bounding box center [26, 234] width 9 height 9
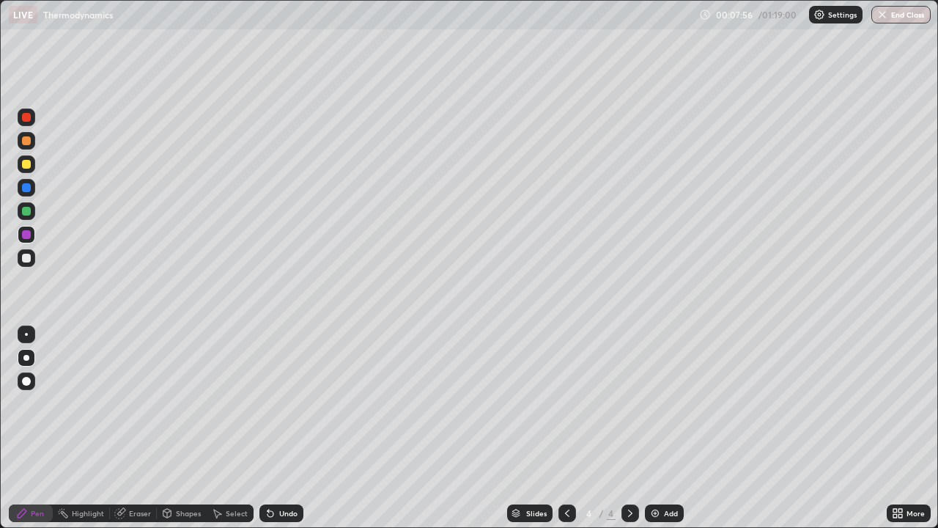
click at [292, 428] on div "Undo" at bounding box center [281, 513] width 44 height 18
click at [25, 116] on div at bounding box center [26, 117] width 9 height 9
click at [28, 258] on div at bounding box center [26, 258] width 9 height 9
click at [668, 428] on div "Add" at bounding box center [671, 512] width 14 height 7
click at [287, 428] on div "Undo" at bounding box center [288, 512] width 18 height 7
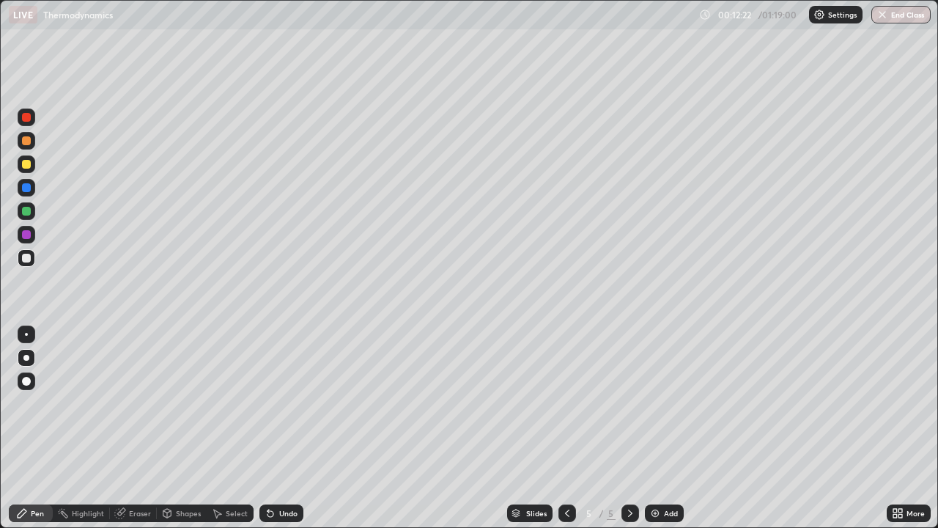
click at [284, 428] on div "Undo" at bounding box center [288, 512] width 18 height 7
click at [286, 428] on div "Undo" at bounding box center [288, 512] width 18 height 7
click at [566, 428] on icon at bounding box center [567, 513] width 12 height 12
click at [629, 428] on icon at bounding box center [630, 513] width 12 height 12
click at [373, 428] on div "Slides 5 / 5 Add" at bounding box center [594, 512] width 583 height 29
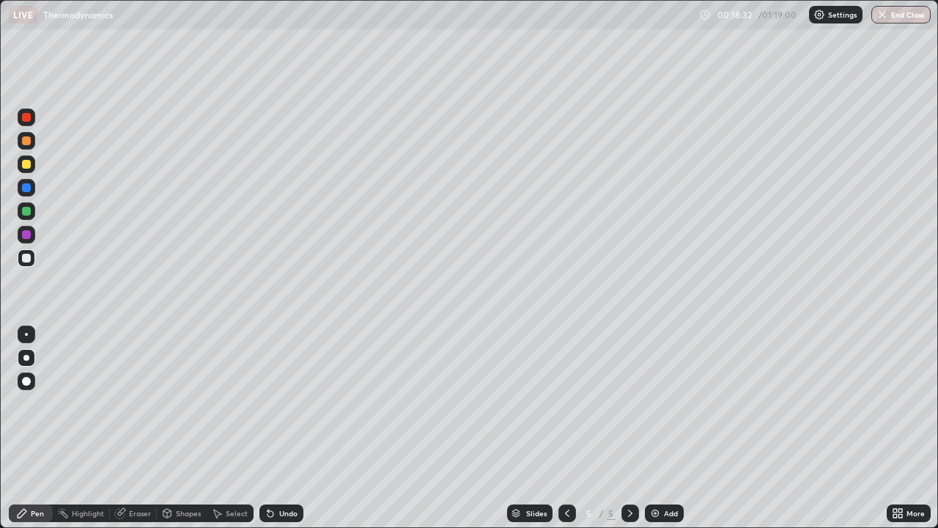
click at [661, 428] on div "Add" at bounding box center [664, 513] width 39 height 18
click at [23, 168] on div at bounding box center [26, 164] width 9 height 9
click at [559, 428] on div at bounding box center [568, 513] width 18 height 18
click at [567, 428] on icon at bounding box center [567, 513] width 12 height 12
click at [624, 428] on icon at bounding box center [630, 513] width 12 height 12
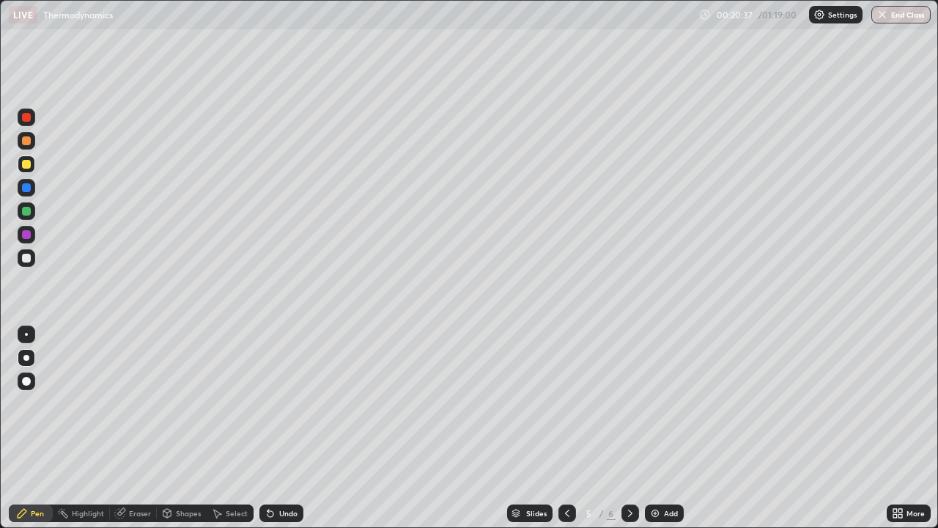
click at [628, 428] on icon at bounding box center [630, 513] width 12 height 12
click at [568, 428] on icon at bounding box center [567, 513] width 12 height 12
click at [566, 428] on icon at bounding box center [567, 513] width 12 height 12
click at [627, 428] on icon at bounding box center [630, 513] width 12 height 12
click at [630, 428] on icon at bounding box center [630, 512] width 4 height 7
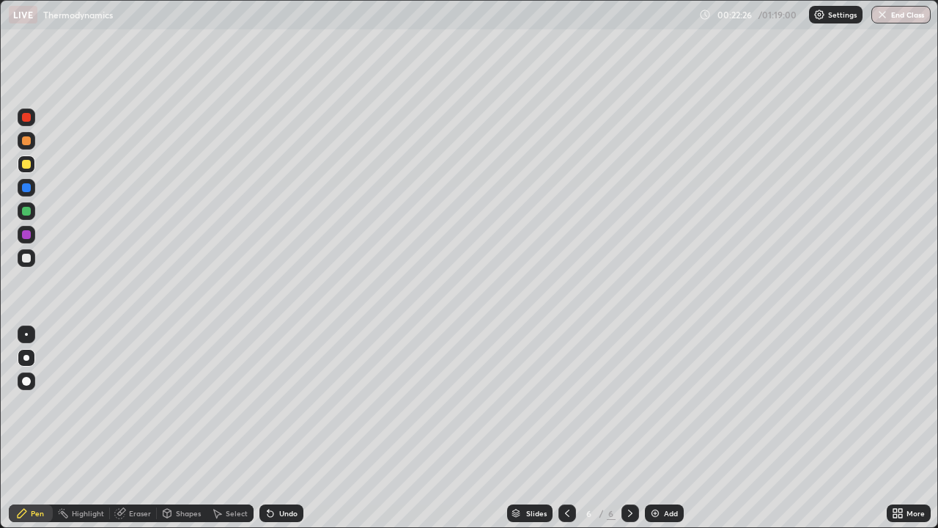
click at [27, 211] on div at bounding box center [26, 211] width 9 height 9
click at [295, 428] on div "Undo" at bounding box center [281, 513] width 44 height 18
click at [291, 428] on div "Undo" at bounding box center [288, 512] width 18 height 7
click at [26, 259] on div at bounding box center [26, 258] width 9 height 9
click at [664, 428] on div "Add" at bounding box center [671, 512] width 14 height 7
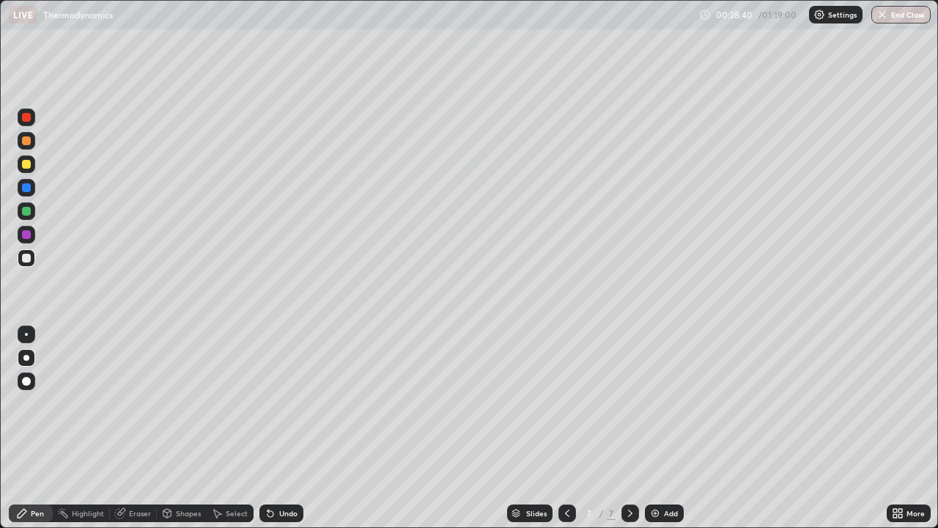
click at [141, 428] on div "Eraser" at bounding box center [140, 512] width 22 height 7
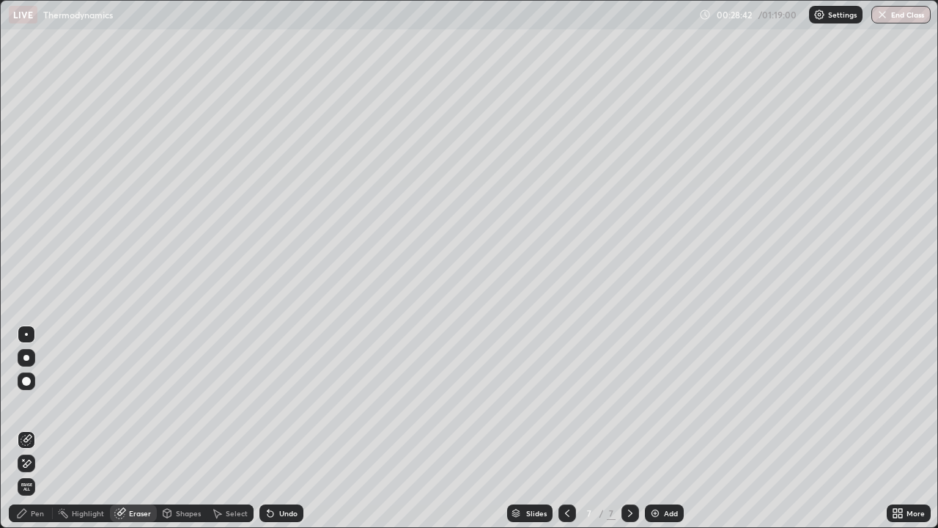
click at [37, 428] on div "Pen" at bounding box center [37, 512] width 13 height 7
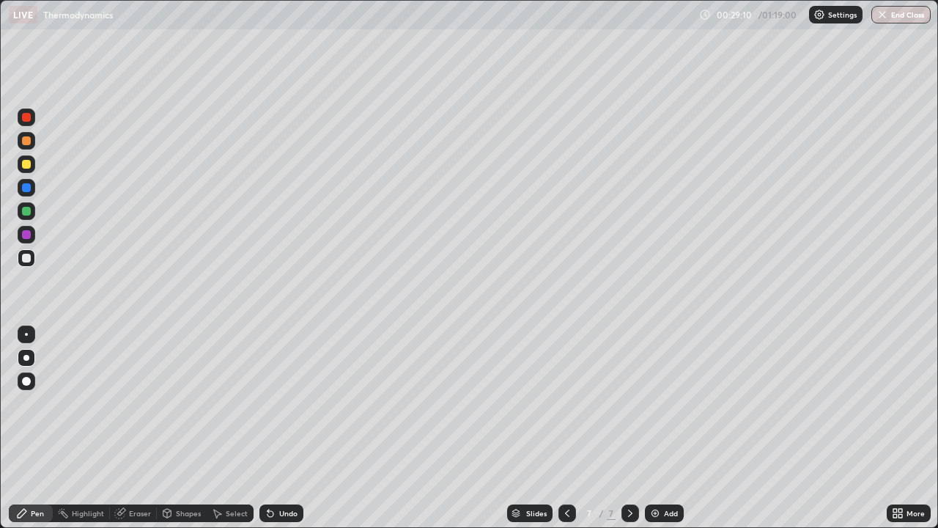
click at [137, 428] on div "Eraser" at bounding box center [140, 512] width 22 height 7
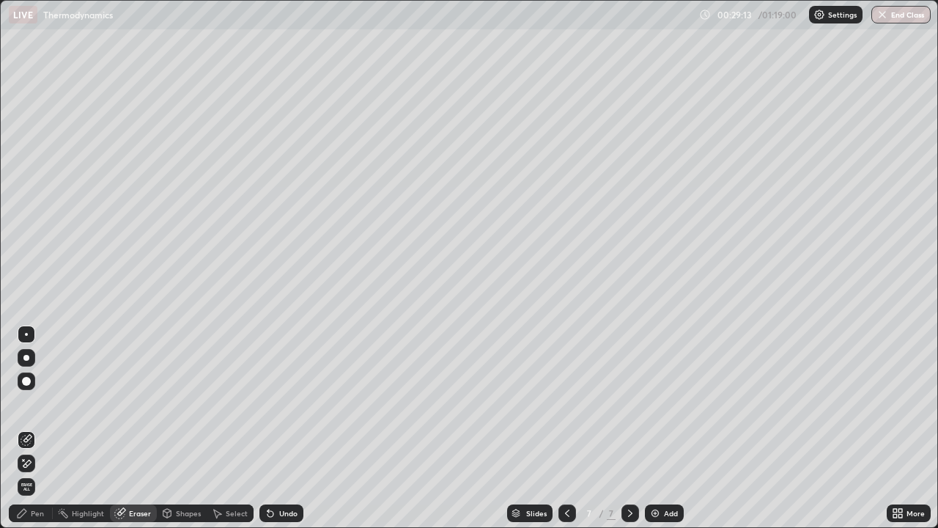
click at [33, 428] on div "Pen" at bounding box center [37, 512] width 13 height 7
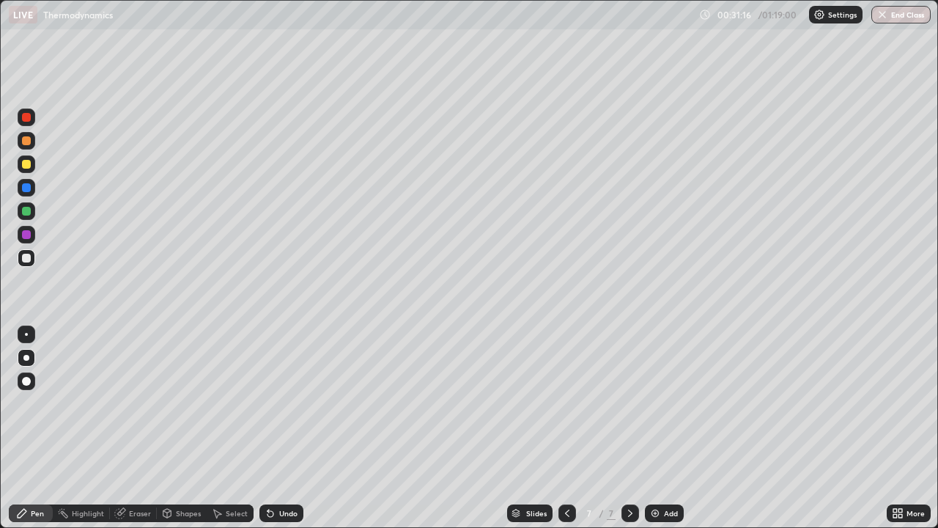
click at [30, 164] on div at bounding box center [26, 164] width 9 height 9
click at [664, 428] on div "Add" at bounding box center [671, 512] width 14 height 7
click at [24, 257] on div at bounding box center [26, 258] width 9 height 9
click at [133, 428] on div "Eraser" at bounding box center [140, 512] width 22 height 7
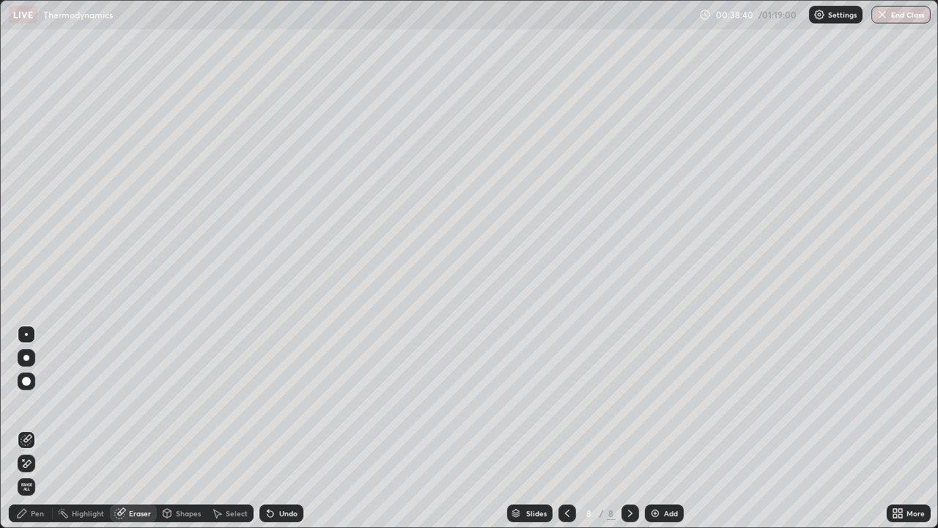
click at [34, 428] on div "Pen" at bounding box center [31, 513] width 44 height 18
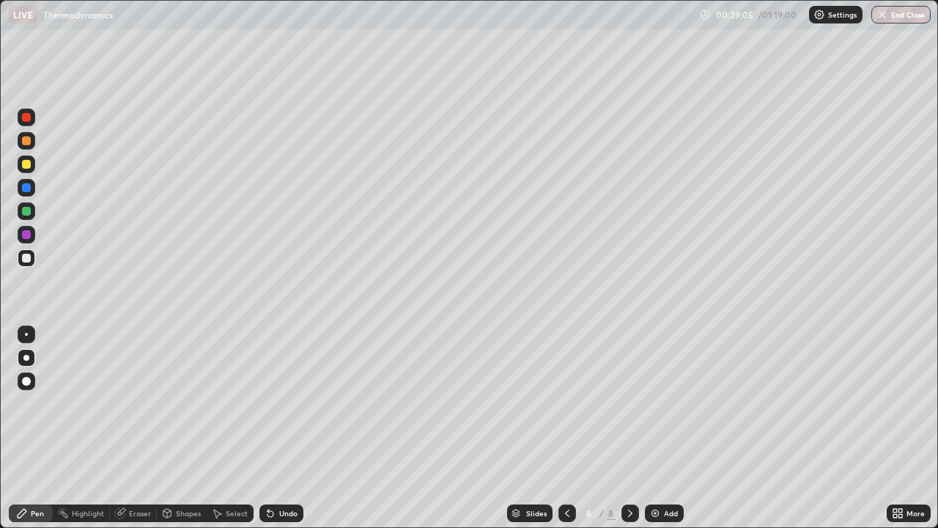
click at [140, 428] on div "Eraser" at bounding box center [140, 512] width 22 height 7
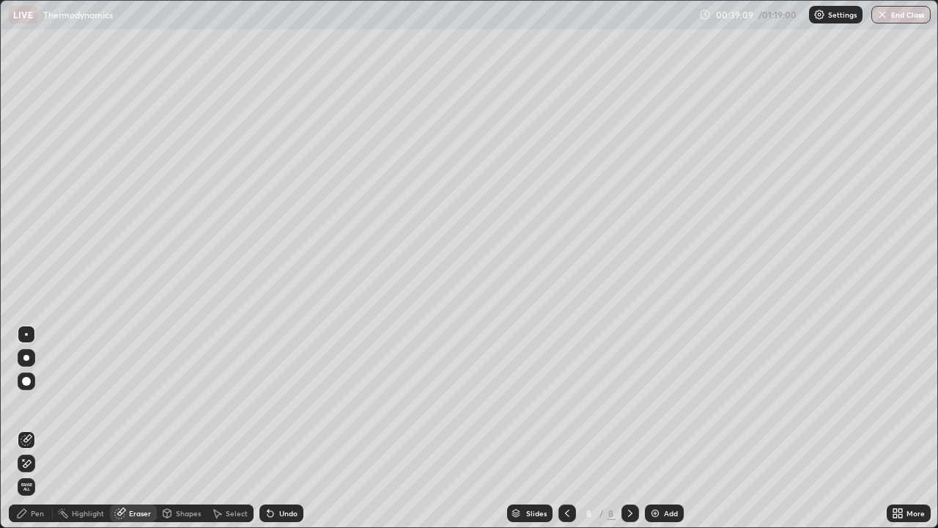
click at [40, 428] on div "Pen" at bounding box center [31, 513] width 44 height 18
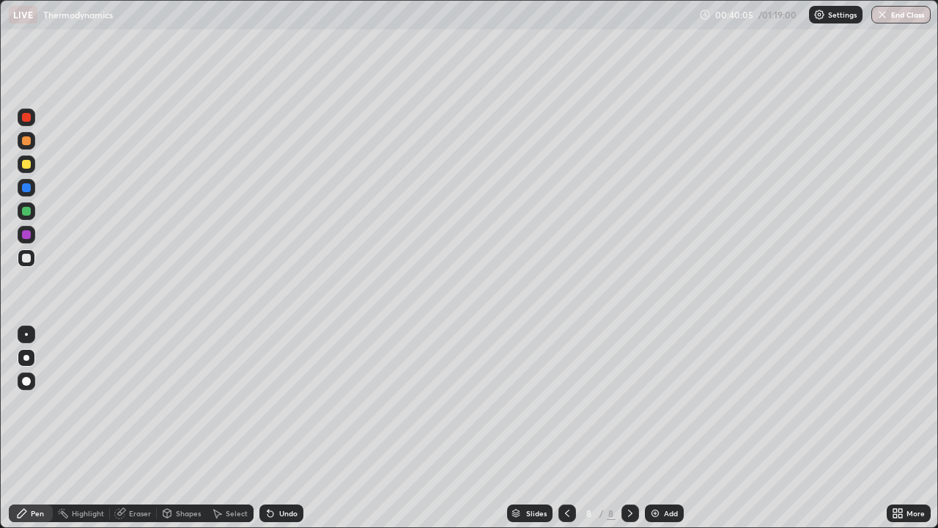
click at [669, 428] on div "Add" at bounding box center [671, 512] width 14 height 7
click at [141, 428] on div "Eraser" at bounding box center [140, 512] width 22 height 7
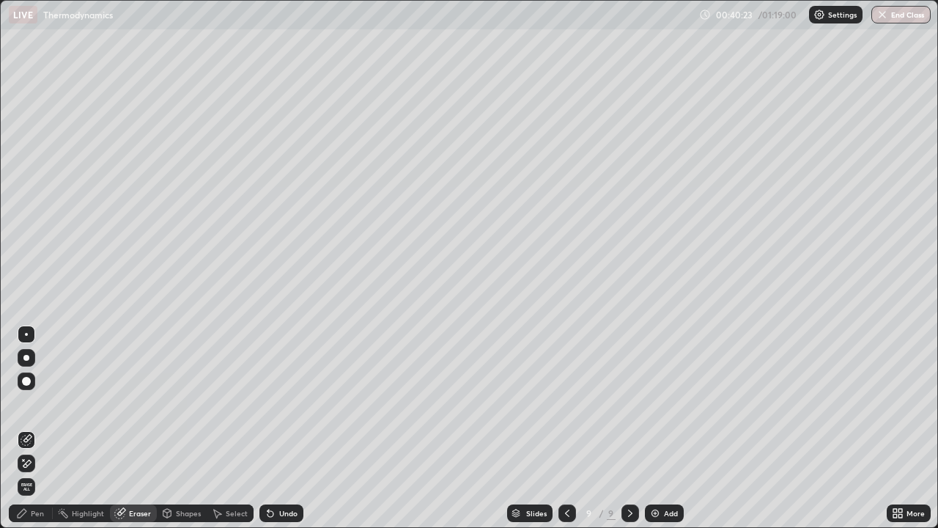
click at [39, 428] on div "Pen" at bounding box center [37, 512] width 13 height 7
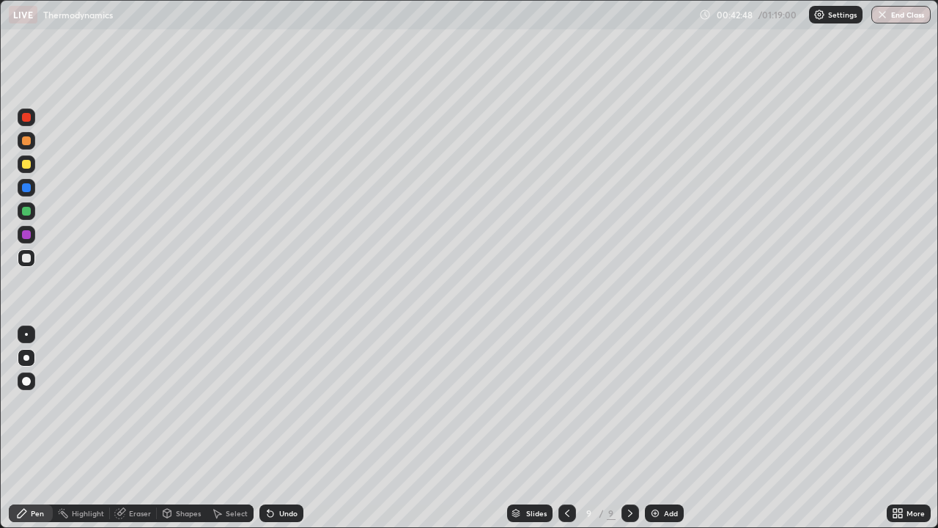
click at [28, 166] on div at bounding box center [26, 164] width 9 height 9
click at [128, 428] on div "Eraser" at bounding box center [133, 513] width 47 height 18
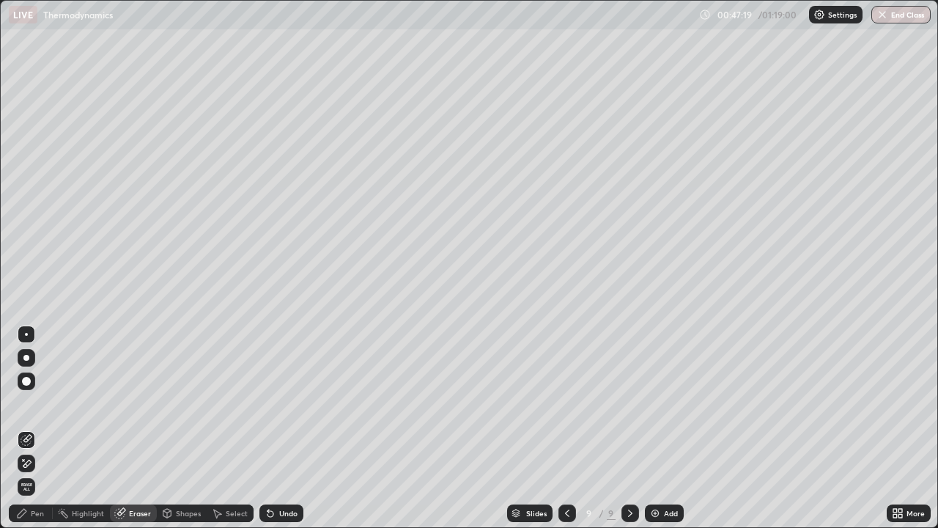
click at [40, 428] on div "Pen" at bounding box center [37, 512] width 13 height 7
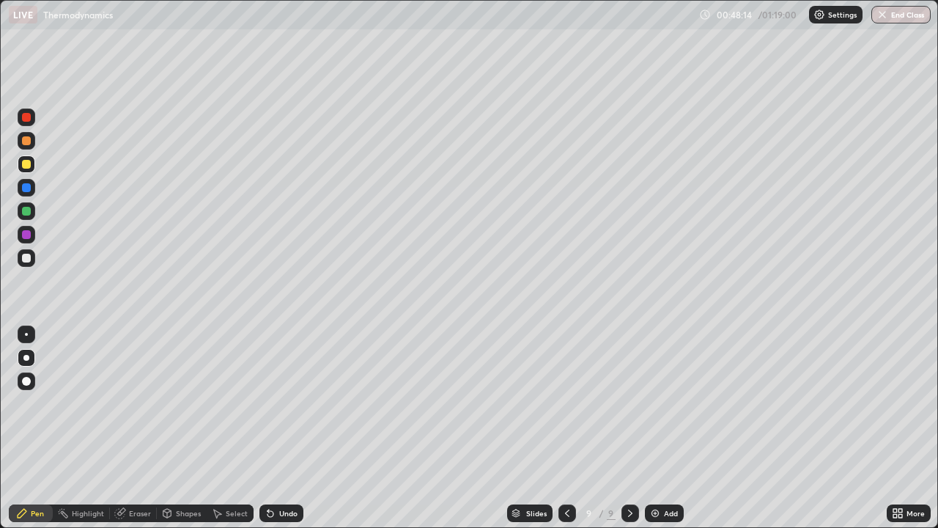
click at [144, 428] on div "Eraser" at bounding box center [133, 513] width 47 height 18
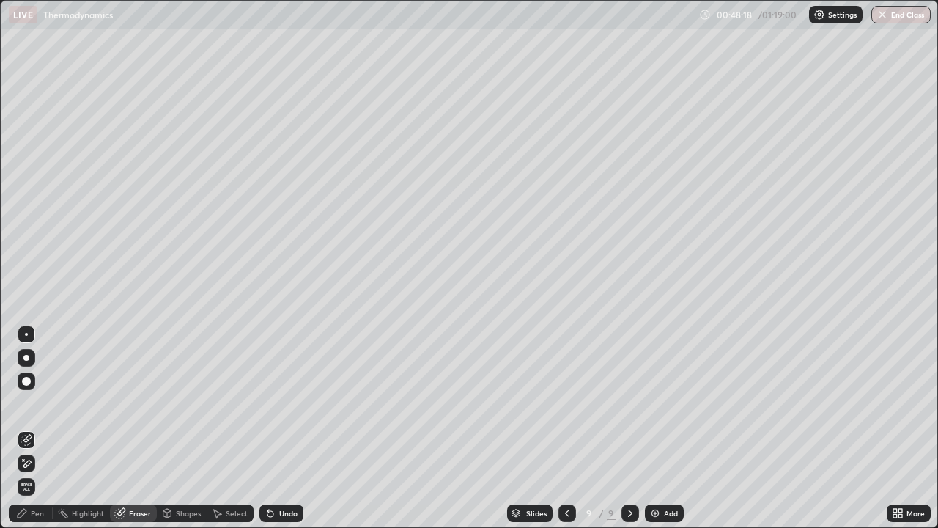
click at [35, 428] on div "Pen" at bounding box center [37, 512] width 13 height 7
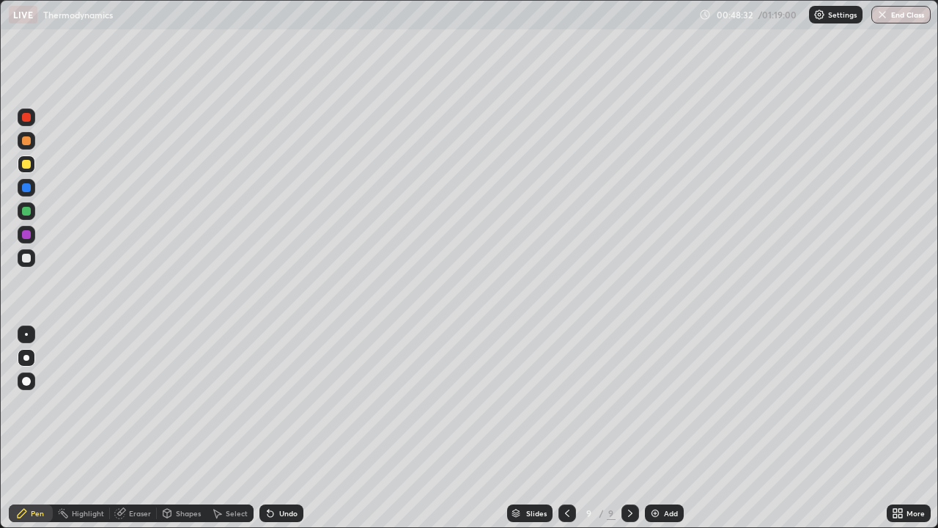
click at [139, 428] on div "Eraser" at bounding box center [140, 512] width 22 height 7
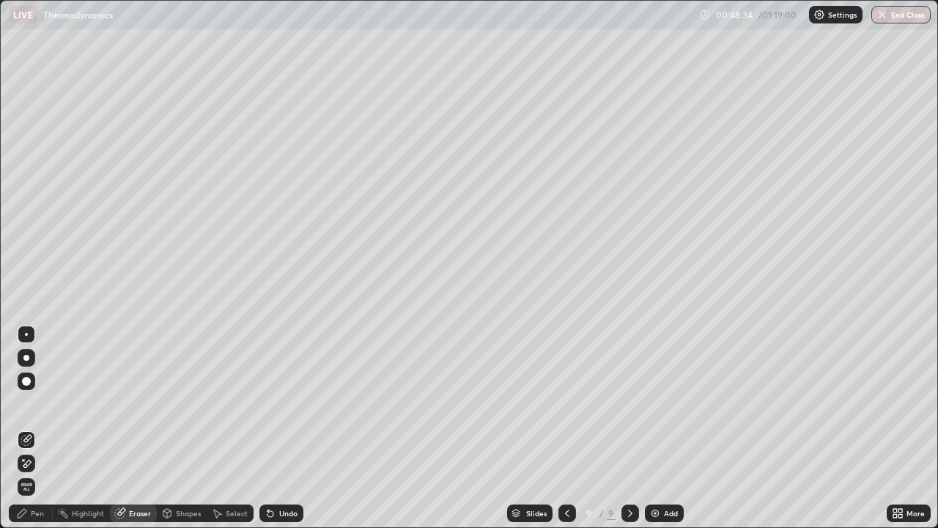
click at [37, 428] on div "Pen" at bounding box center [37, 512] width 13 height 7
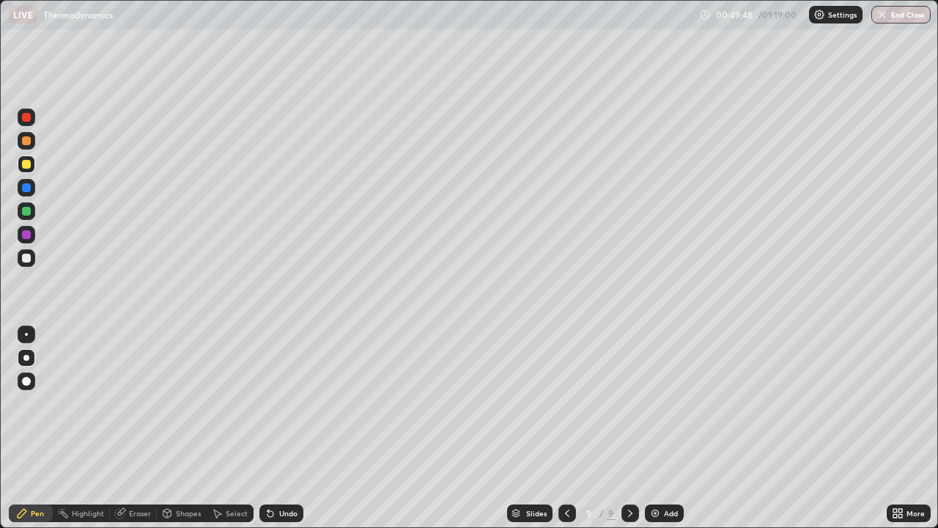
click at [139, 428] on div "Eraser" at bounding box center [140, 512] width 22 height 7
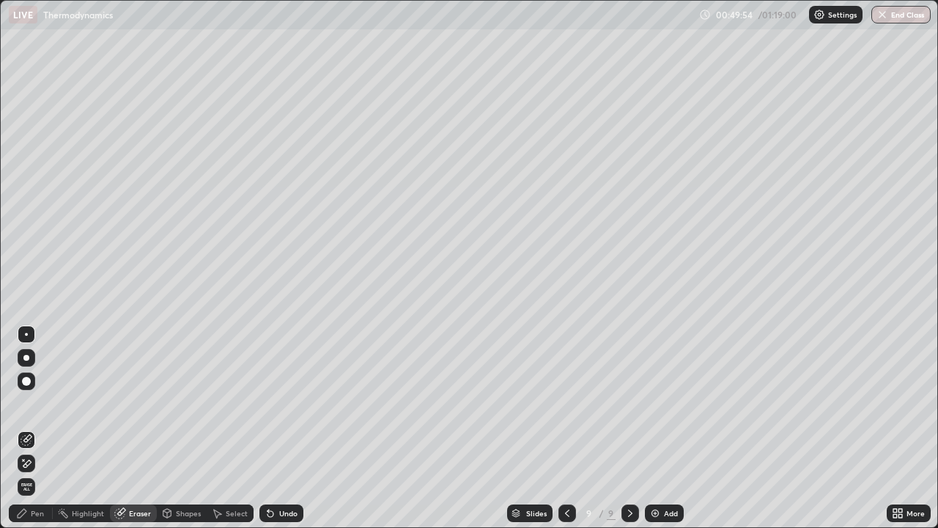
click at [33, 428] on div "Pen" at bounding box center [37, 512] width 13 height 7
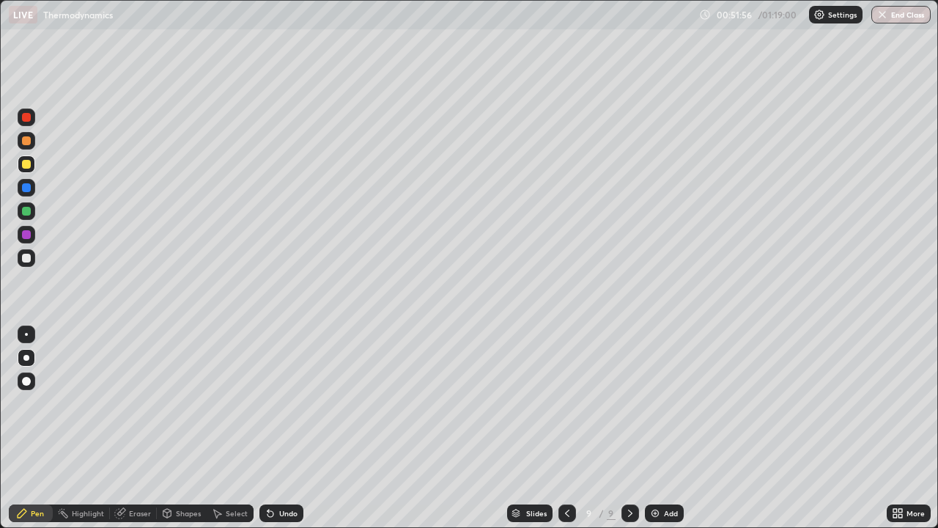
click at [143, 428] on div "Eraser" at bounding box center [140, 512] width 22 height 7
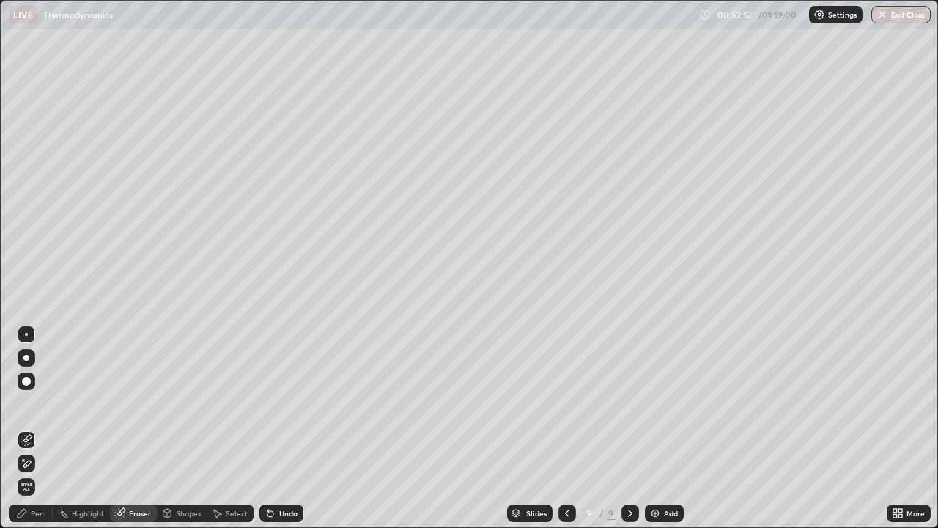
click at [28, 380] on div at bounding box center [26, 381] width 9 height 9
click at [29, 381] on div at bounding box center [26, 381] width 9 height 9
click at [26, 377] on div at bounding box center [26, 381] width 9 height 9
click at [26, 380] on div at bounding box center [26, 381] width 9 height 9
click at [26, 377] on div at bounding box center [26, 381] width 9 height 9
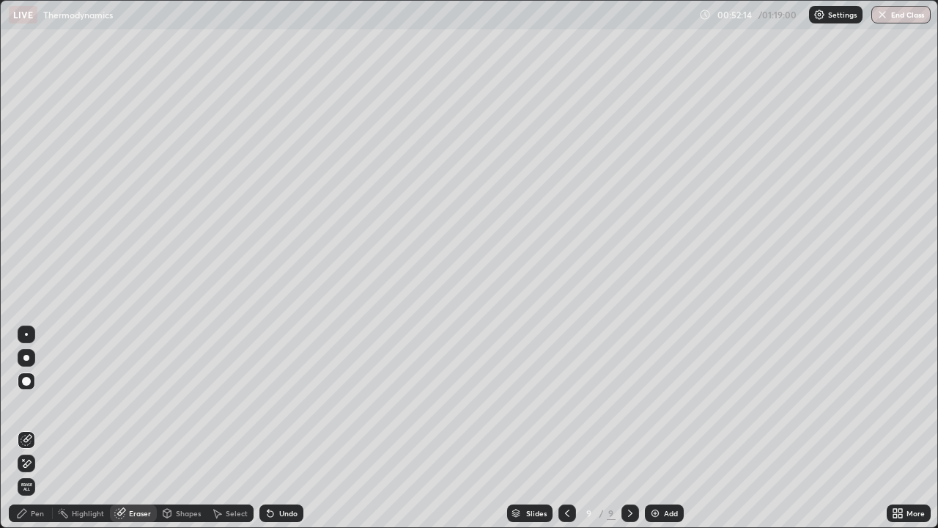
click at [27, 428] on span "Erase all" at bounding box center [26, 486] width 16 height 9
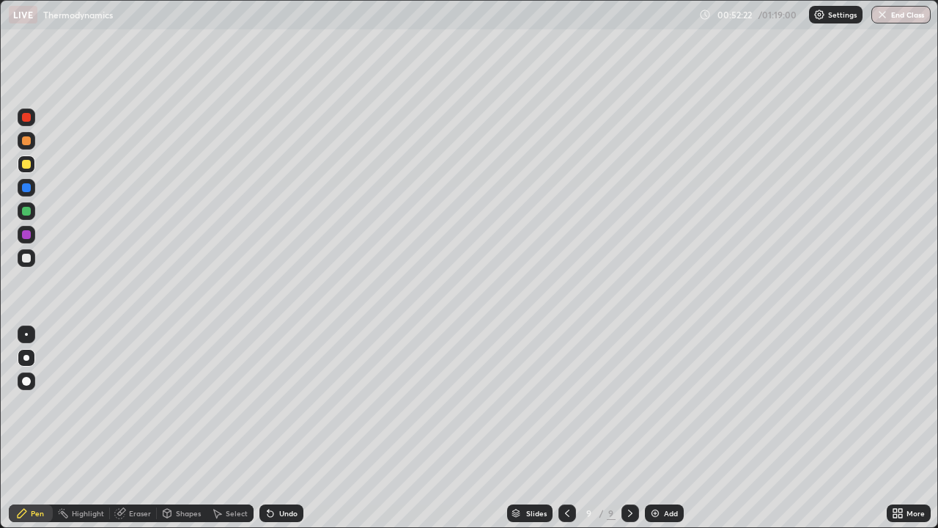
click at [288, 428] on div "Undo" at bounding box center [288, 512] width 18 height 7
click at [281, 428] on div "Undo" at bounding box center [281, 513] width 44 height 18
click at [282, 428] on div "Undo" at bounding box center [288, 512] width 18 height 7
click at [281, 428] on div "Undo" at bounding box center [288, 512] width 18 height 7
click at [279, 428] on div "Undo" at bounding box center [288, 512] width 18 height 7
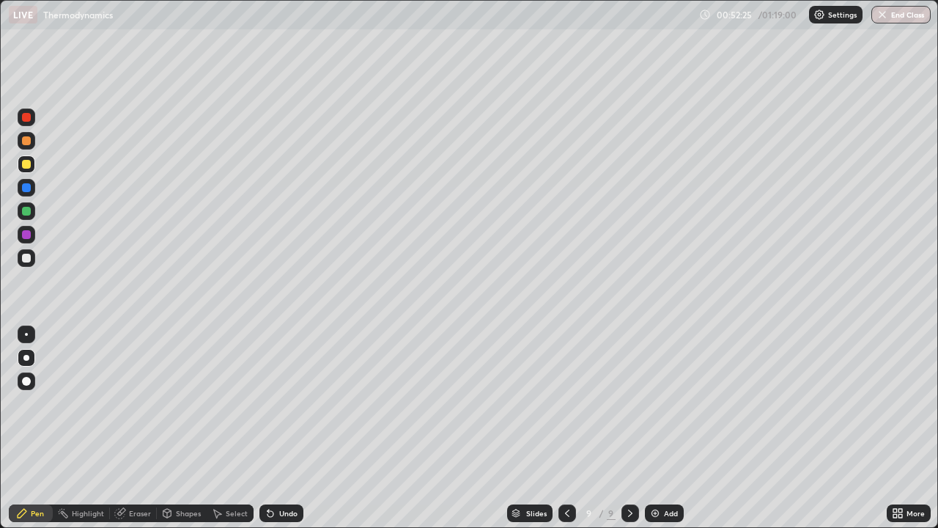
click at [282, 428] on div "Undo" at bounding box center [288, 512] width 18 height 7
click at [284, 428] on div "Undo" at bounding box center [288, 512] width 18 height 7
click at [287, 428] on div "Undo" at bounding box center [288, 512] width 18 height 7
click at [290, 428] on div "Undo" at bounding box center [288, 512] width 18 height 7
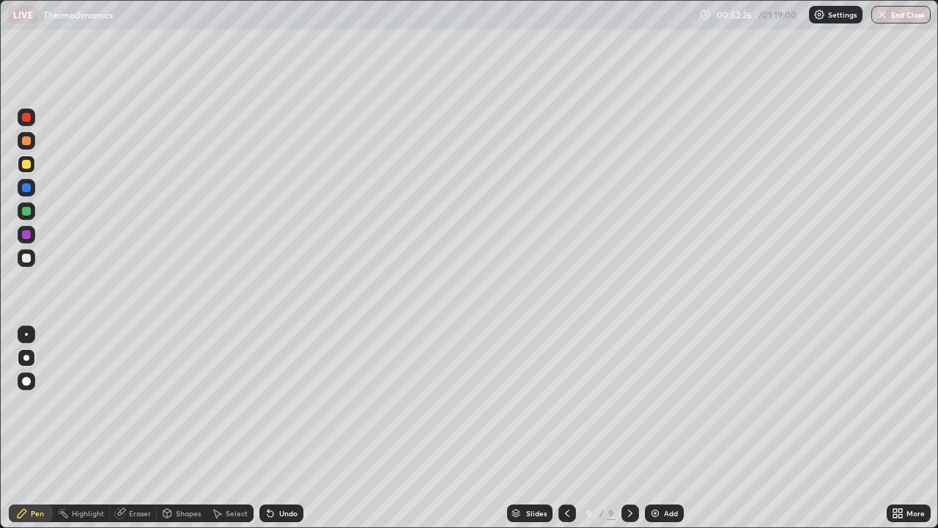
click at [290, 428] on div "Undo" at bounding box center [288, 512] width 18 height 7
click at [26, 259] on div at bounding box center [26, 258] width 9 height 9
click at [27, 258] on div at bounding box center [26, 258] width 9 height 9
click at [147, 428] on div "Eraser" at bounding box center [133, 513] width 47 height 18
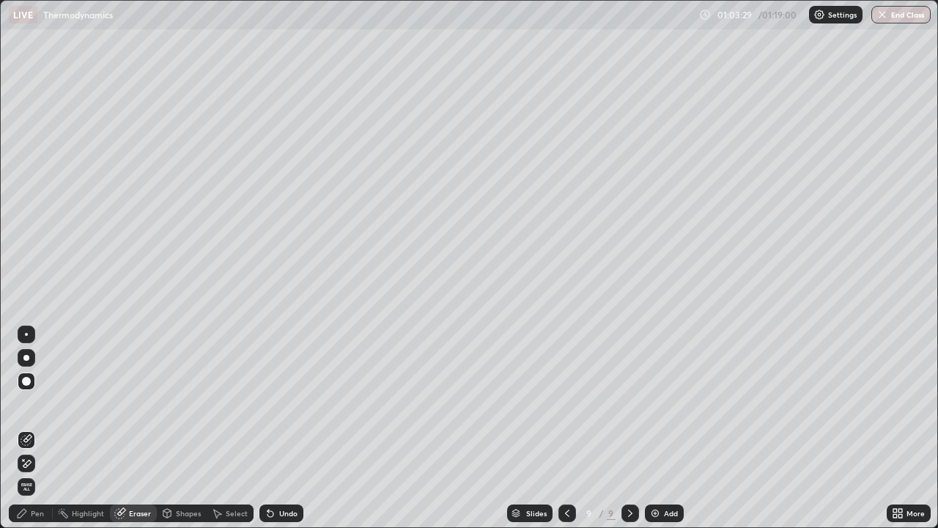
click at [43, 428] on div "Pen" at bounding box center [31, 513] width 44 height 18
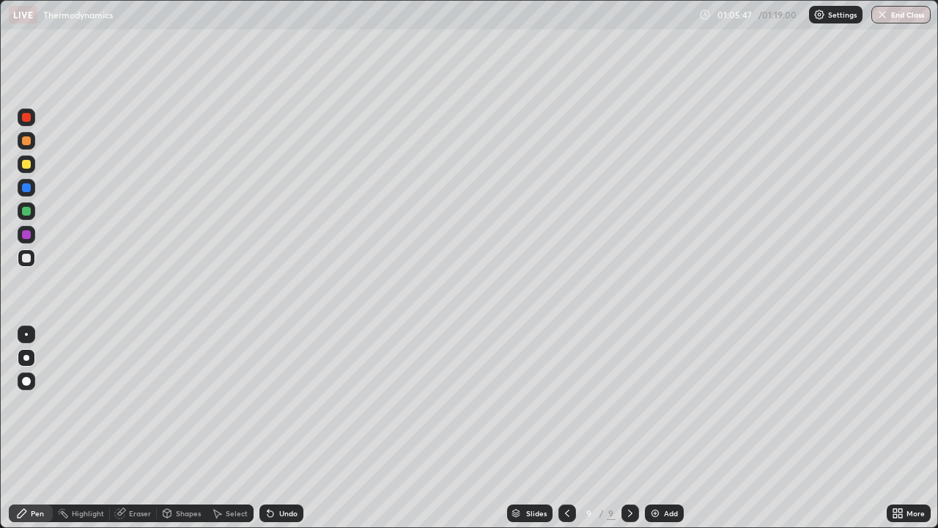
click at [664, 428] on div "Add" at bounding box center [671, 512] width 14 height 7
click at [139, 428] on div "Eraser" at bounding box center [140, 512] width 22 height 7
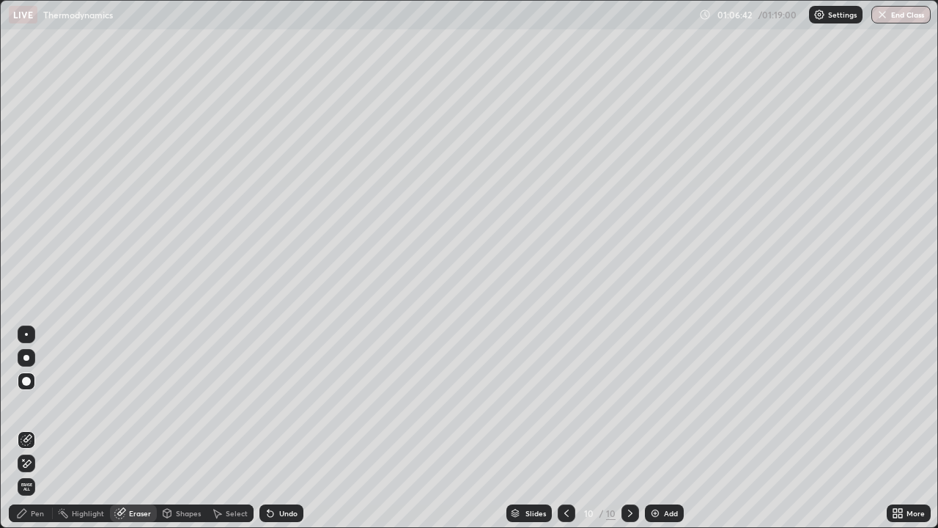
click at [33, 428] on div "Pen" at bounding box center [37, 512] width 13 height 7
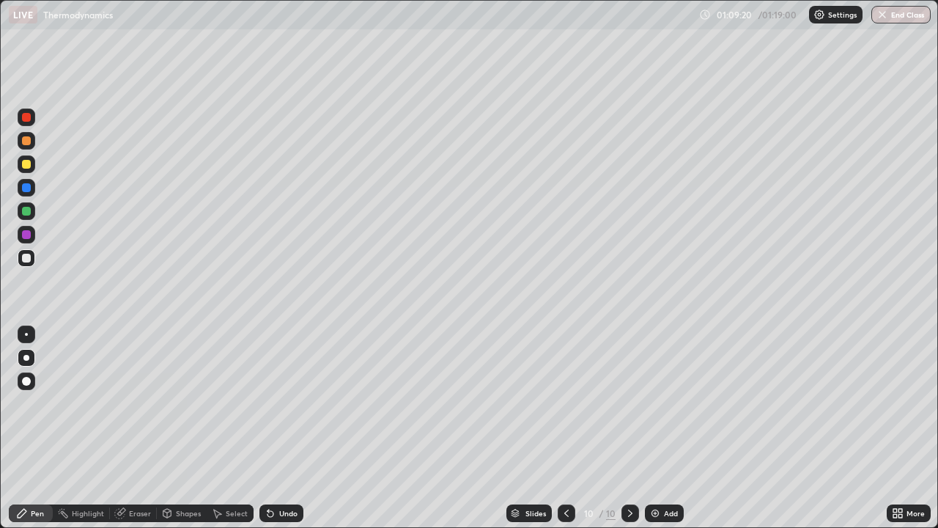
click at [34, 166] on div at bounding box center [27, 164] width 18 height 18
click at [909, 15] on button "End Class" at bounding box center [901, 15] width 59 height 18
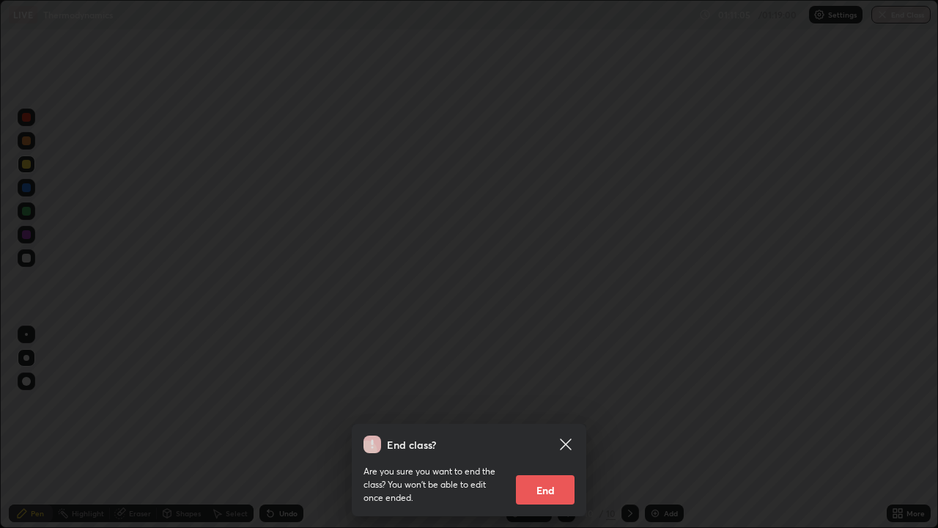
click at [539, 428] on button "End" at bounding box center [545, 489] width 59 height 29
